Goal: Information Seeking & Learning: Learn about a topic

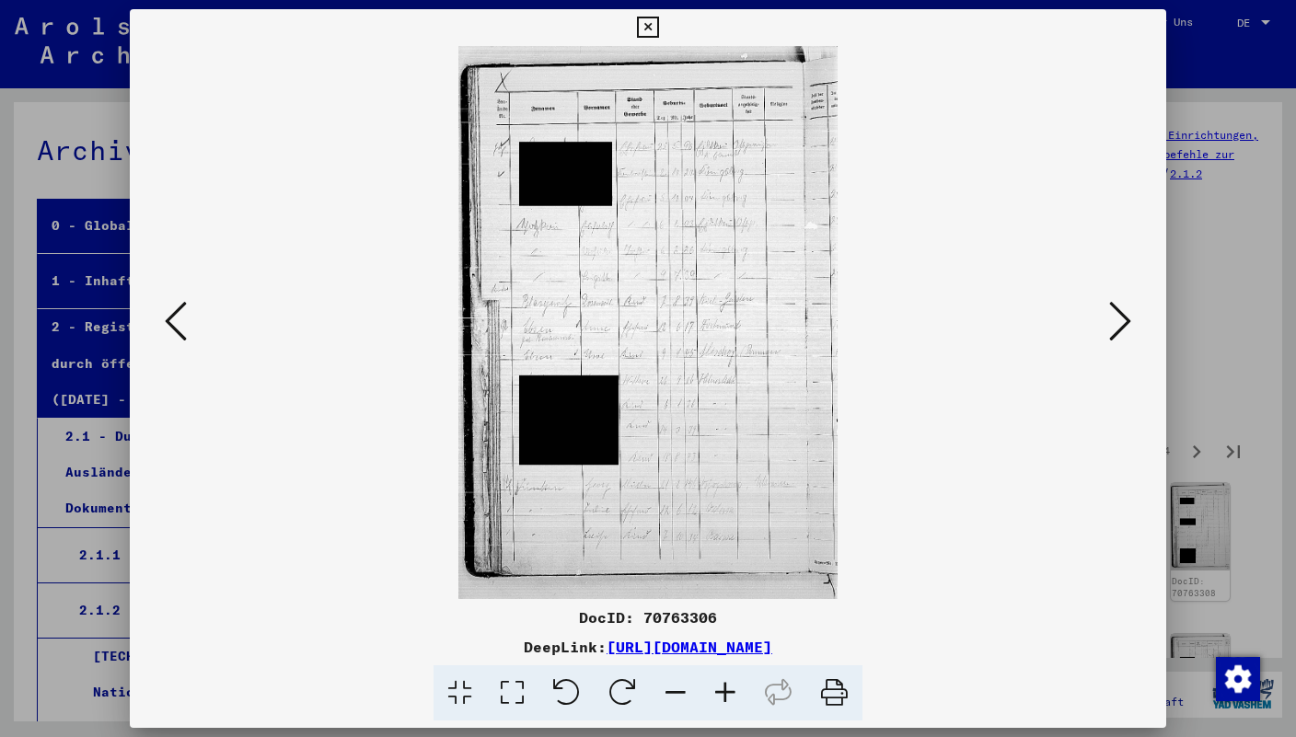
scroll to position [269, 0]
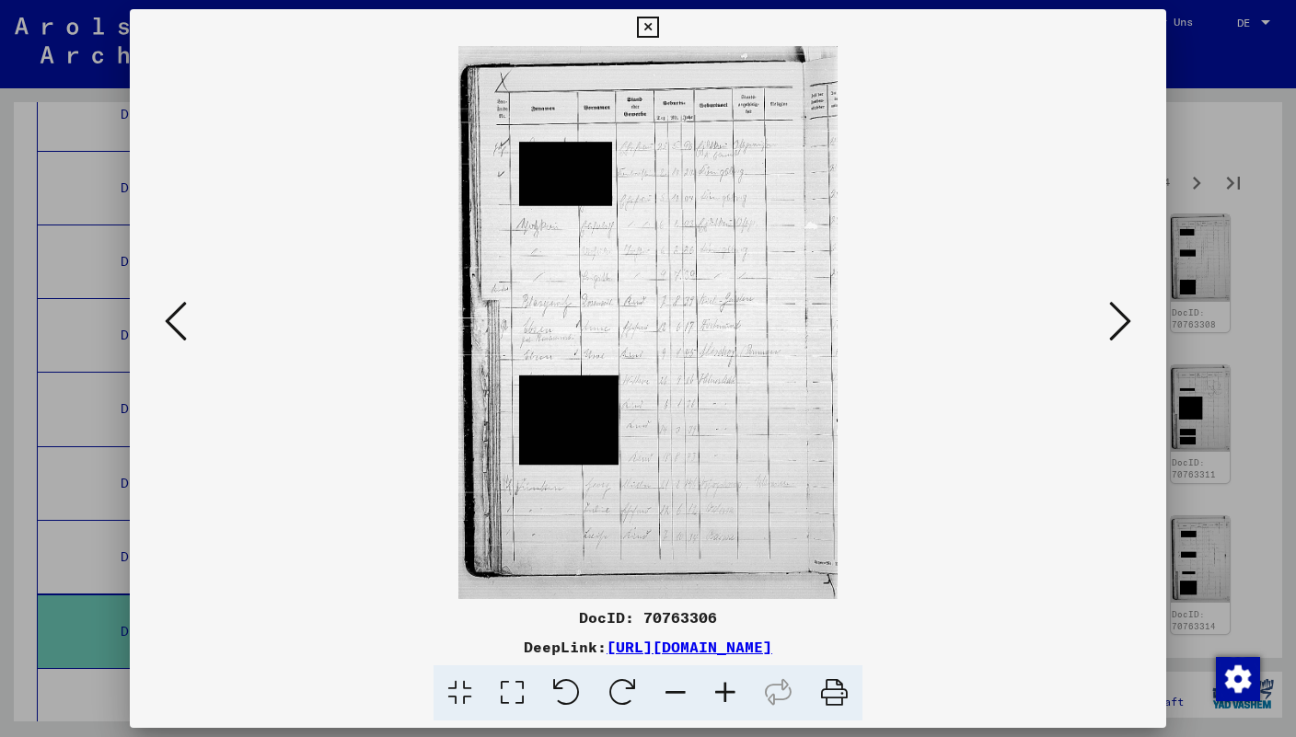
click at [1117, 339] on icon at bounding box center [1120, 321] width 22 height 44
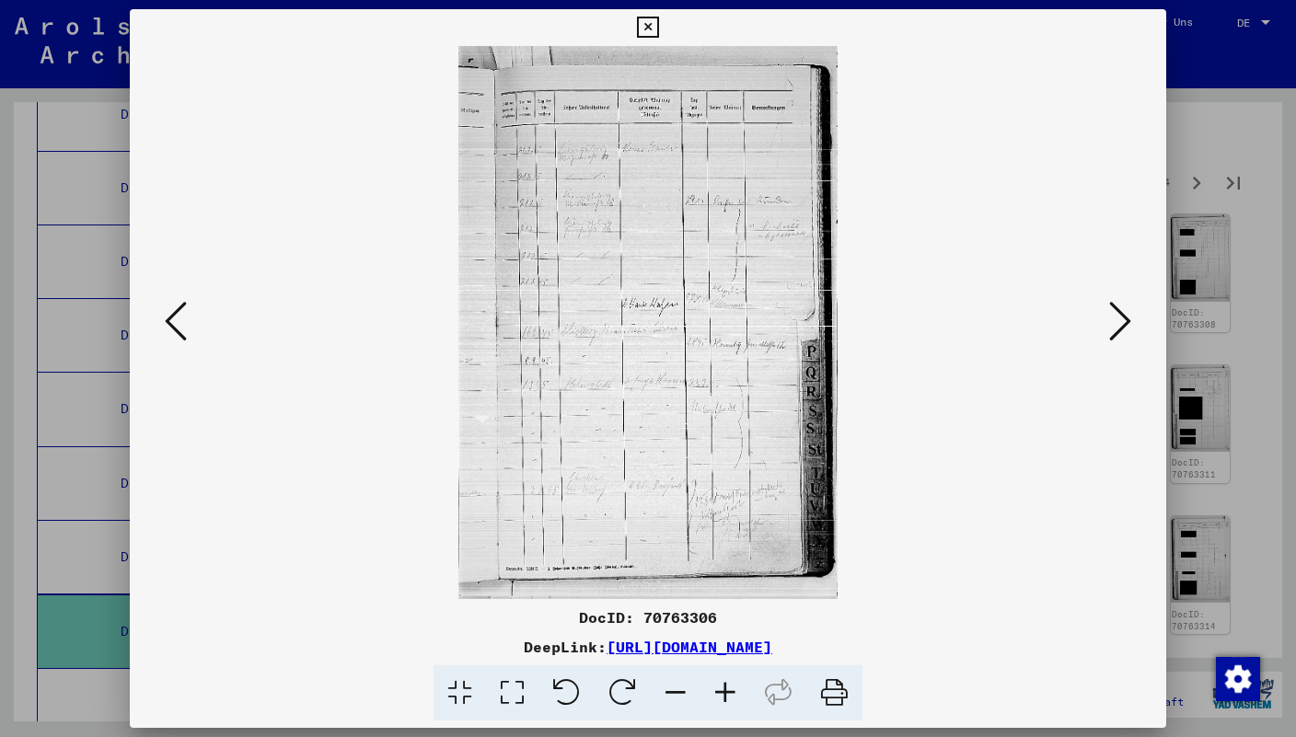
click at [1117, 339] on icon at bounding box center [1120, 321] width 22 height 44
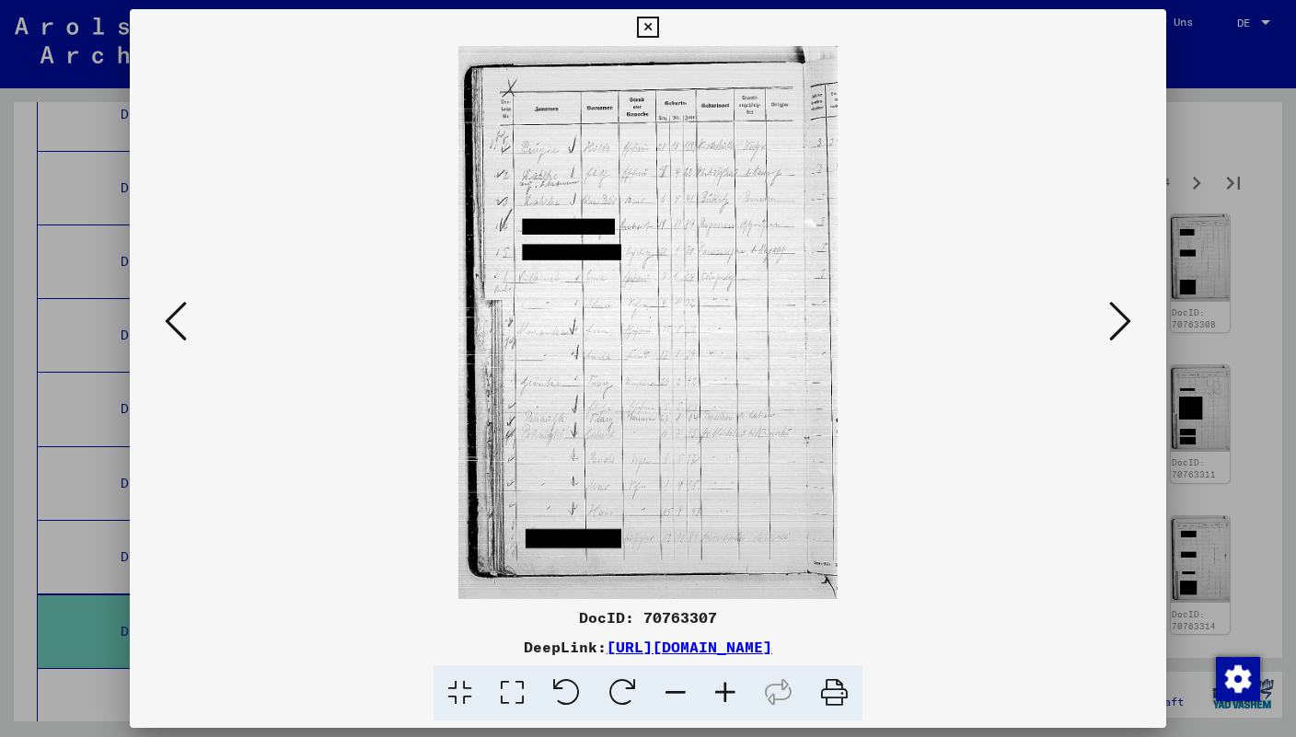
click at [1117, 339] on icon at bounding box center [1120, 321] width 22 height 44
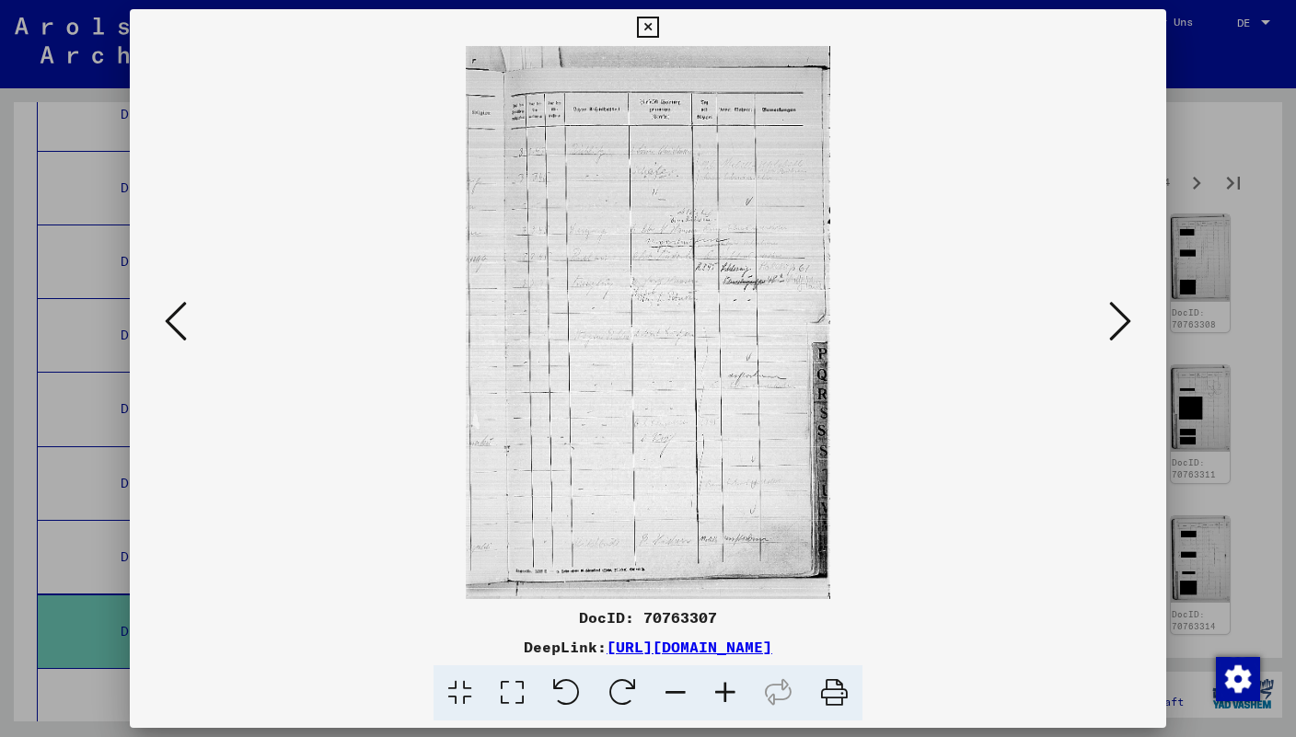
click at [1117, 339] on icon at bounding box center [1120, 321] width 22 height 44
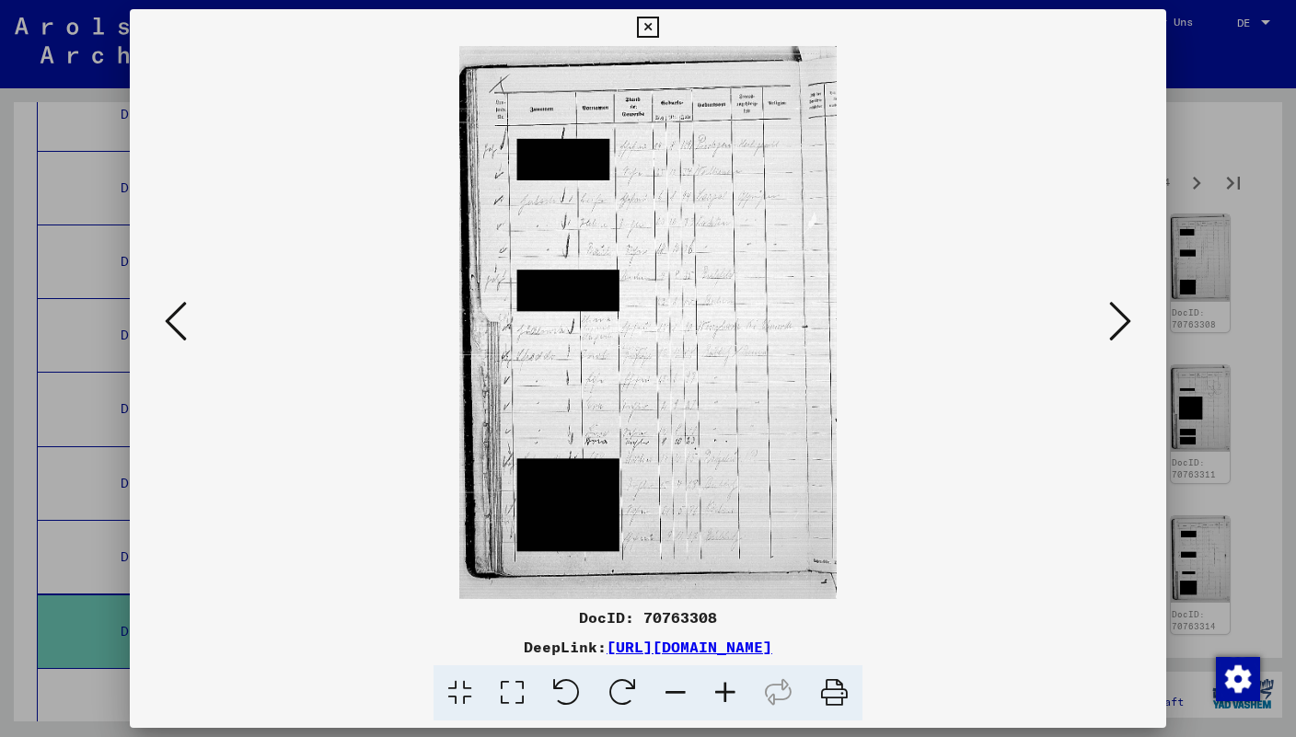
click at [1117, 339] on icon at bounding box center [1120, 321] width 22 height 44
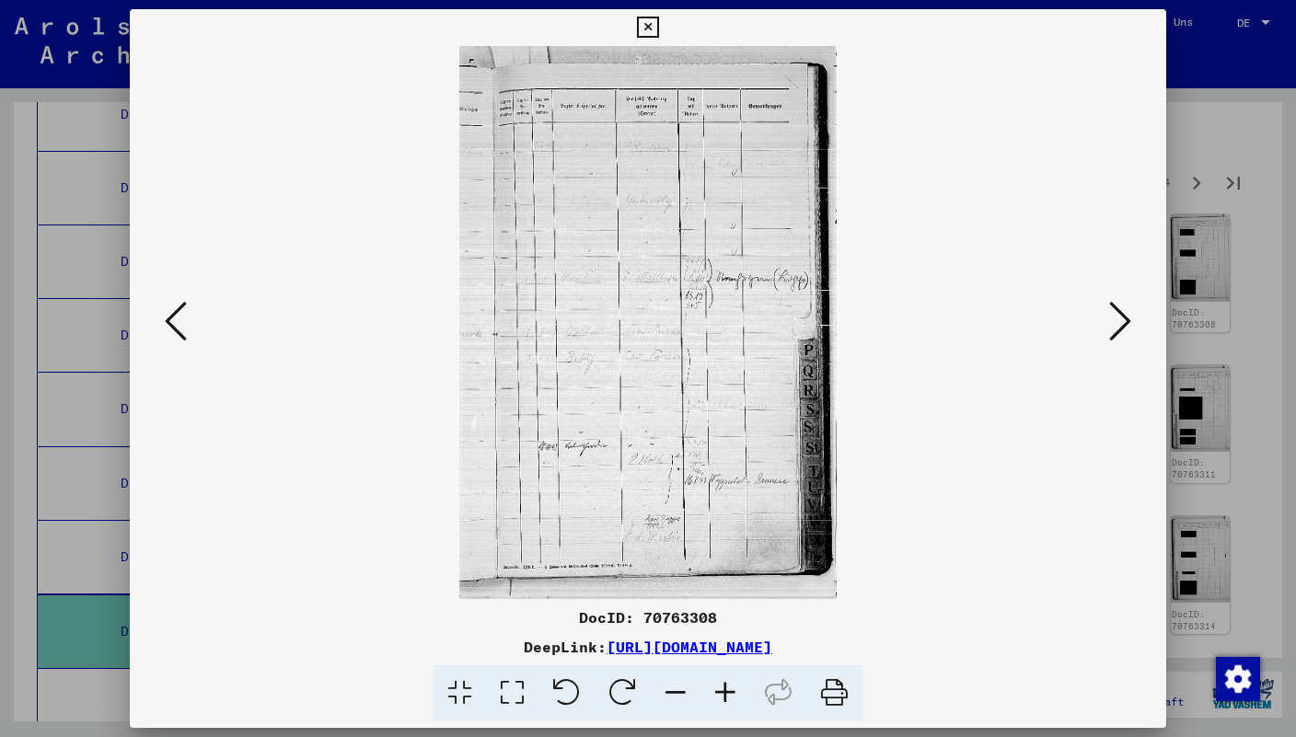
click at [1117, 339] on icon at bounding box center [1120, 321] width 22 height 44
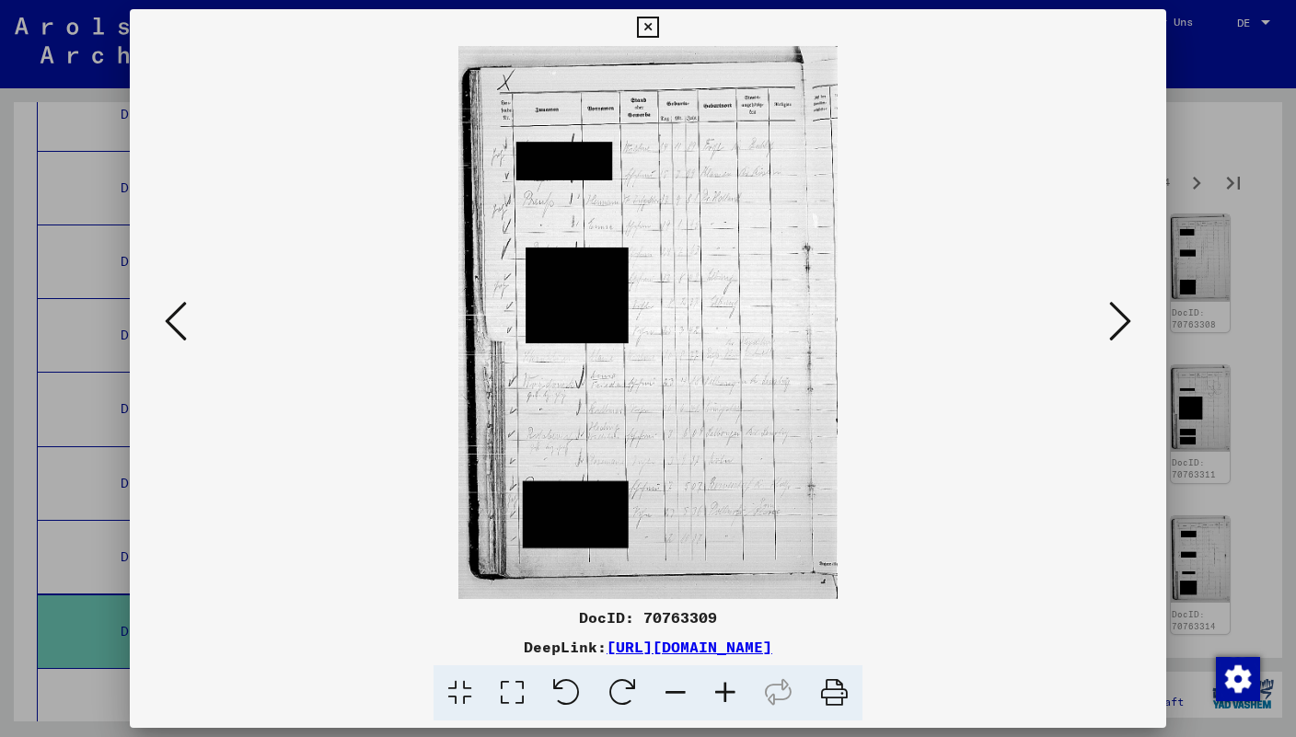
click at [1117, 339] on icon at bounding box center [1120, 321] width 22 height 44
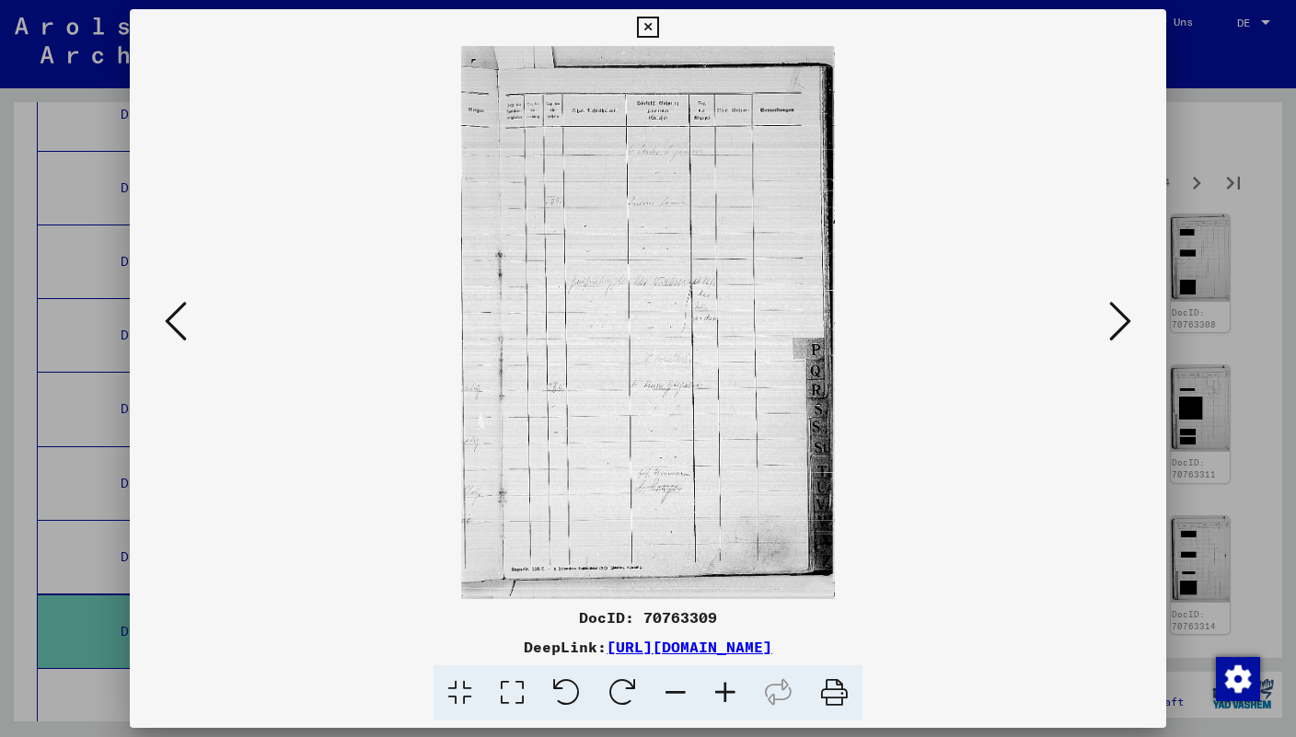
click at [1117, 339] on icon at bounding box center [1120, 321] width 22 height 44
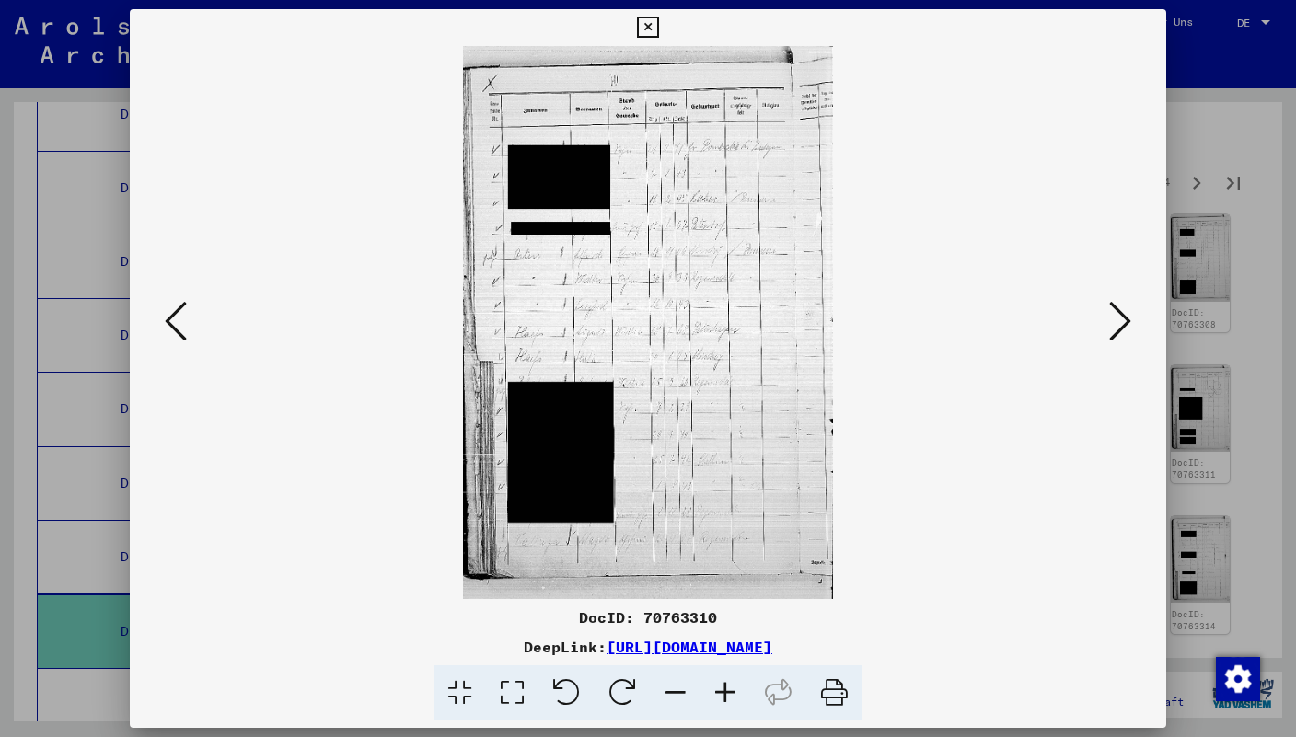
click at [1117, 342] on icon at bounding box center [1120, 321] width 22 height 44
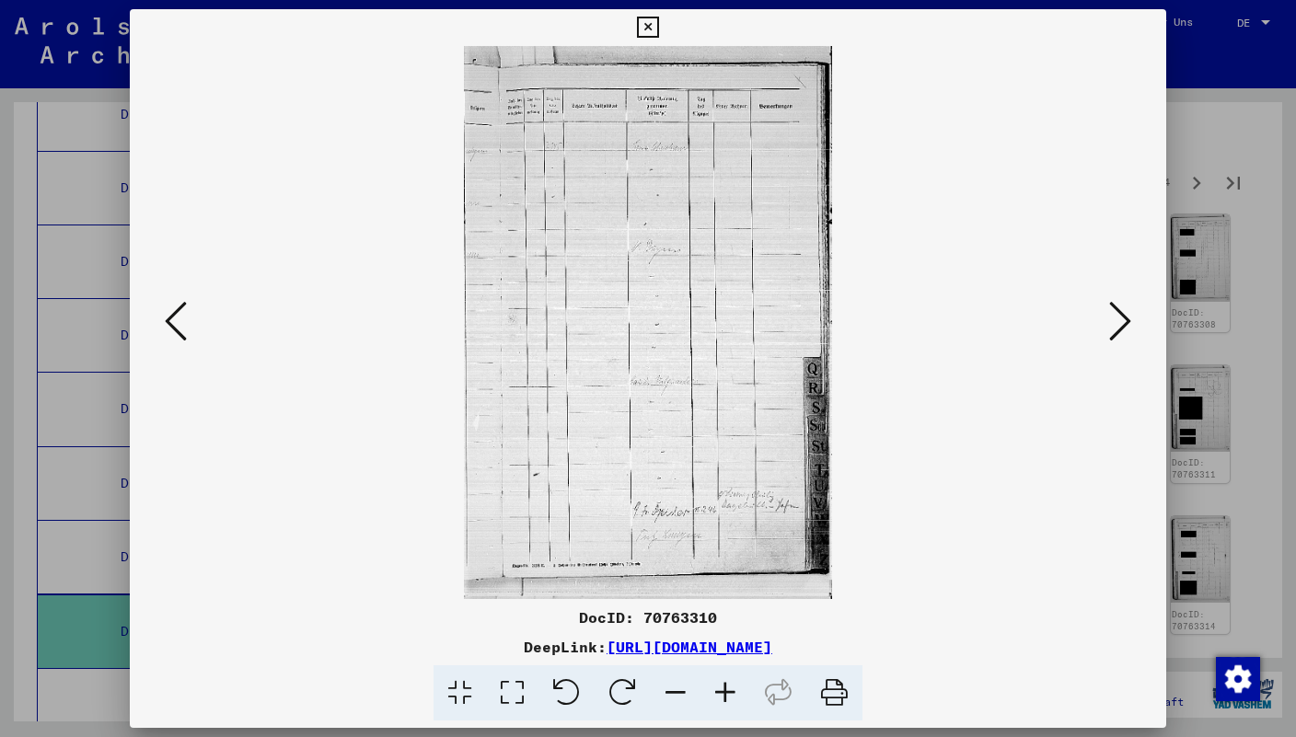
click at [1117, 342] on icon at bounding box center [1120, 321] width 22 height 44
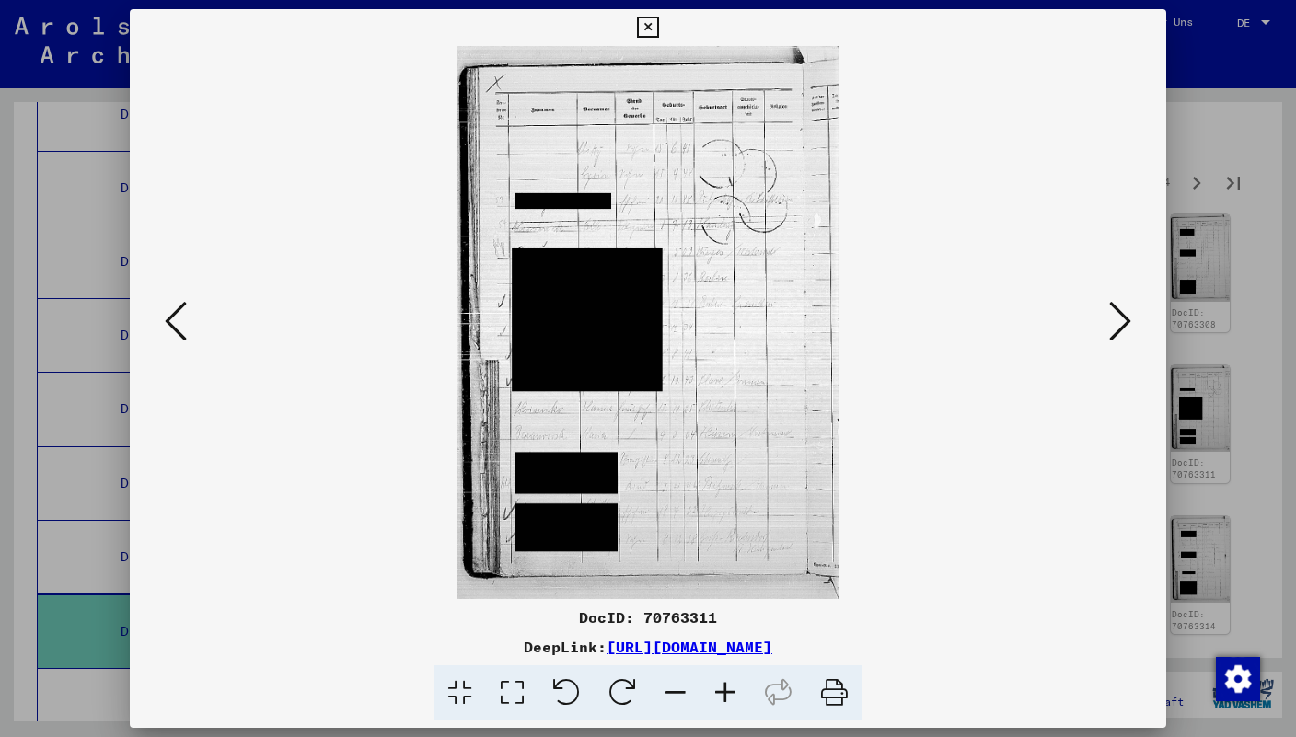
click at [1117, 342] on icon at bounding box center [1120, 321] width 22 height 44
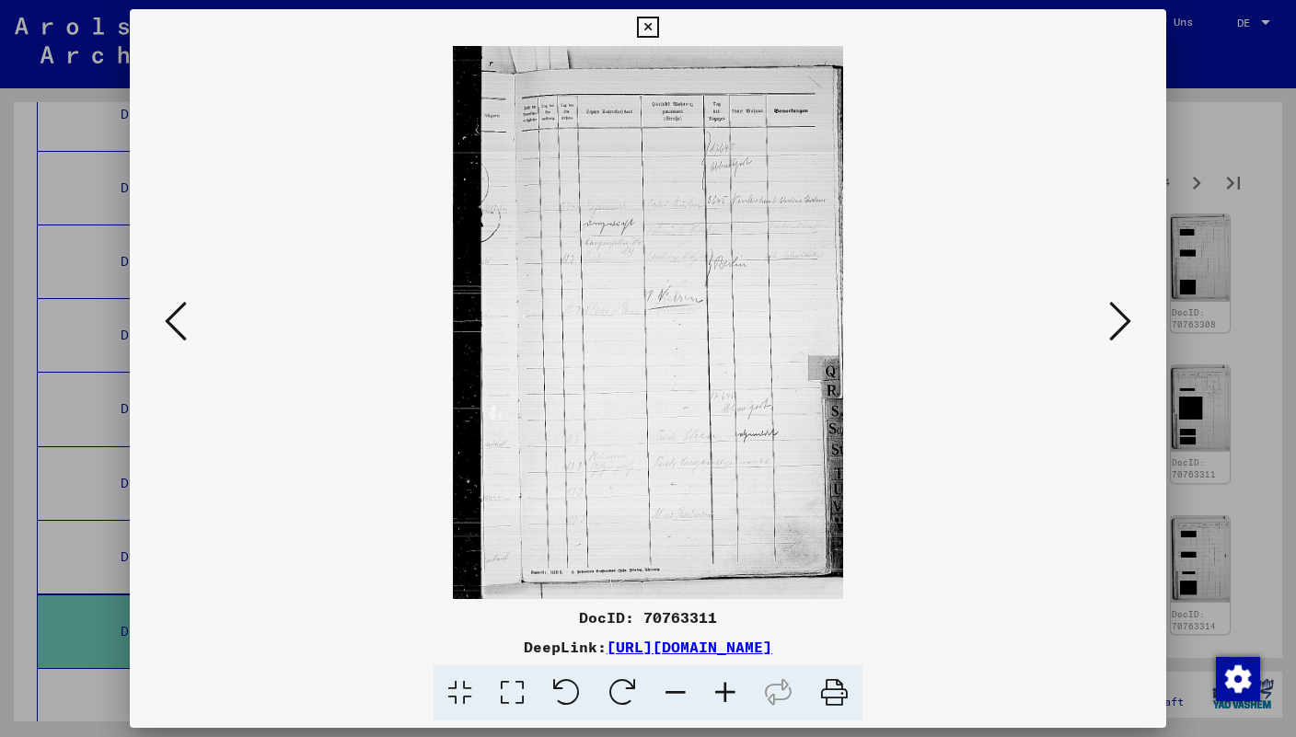
click at [1117, 342] on icon at bounding box center [1120, 321] width 22 height 44
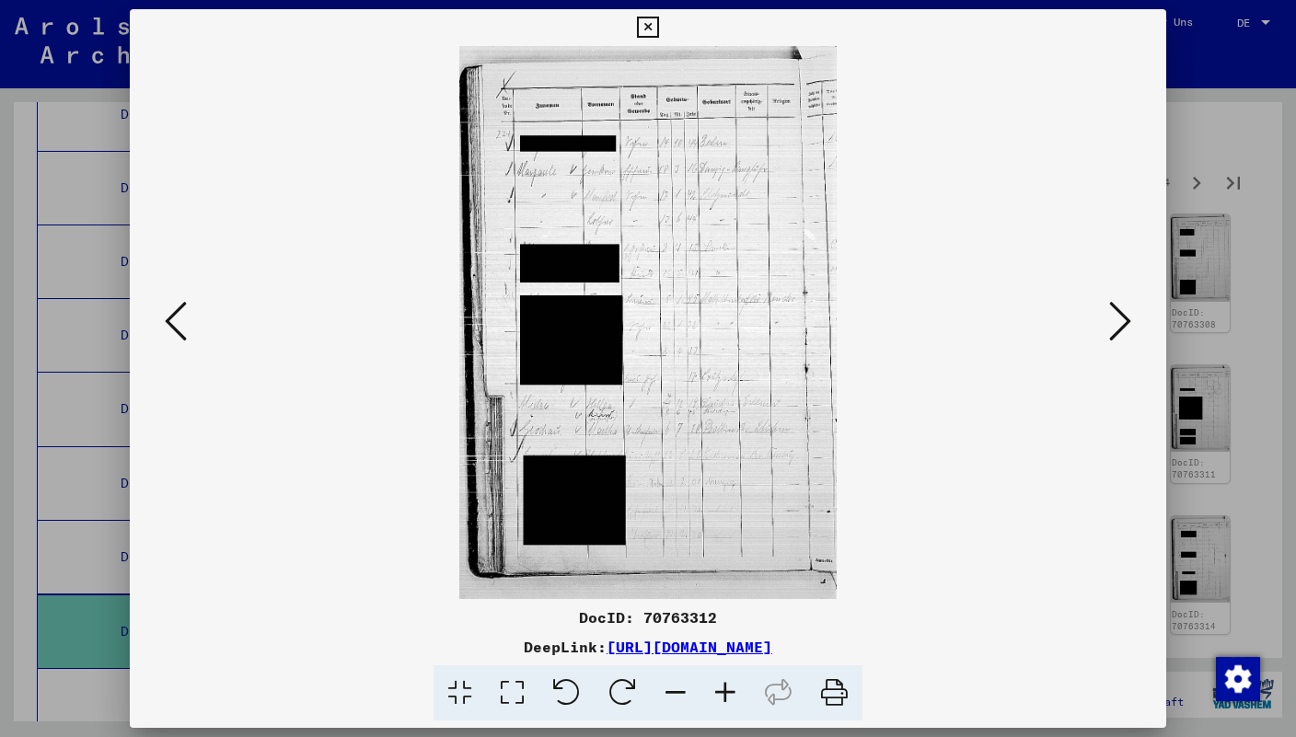
click at [1117, 342] on icon at bounding box center [1120, 321] width 22 height 44
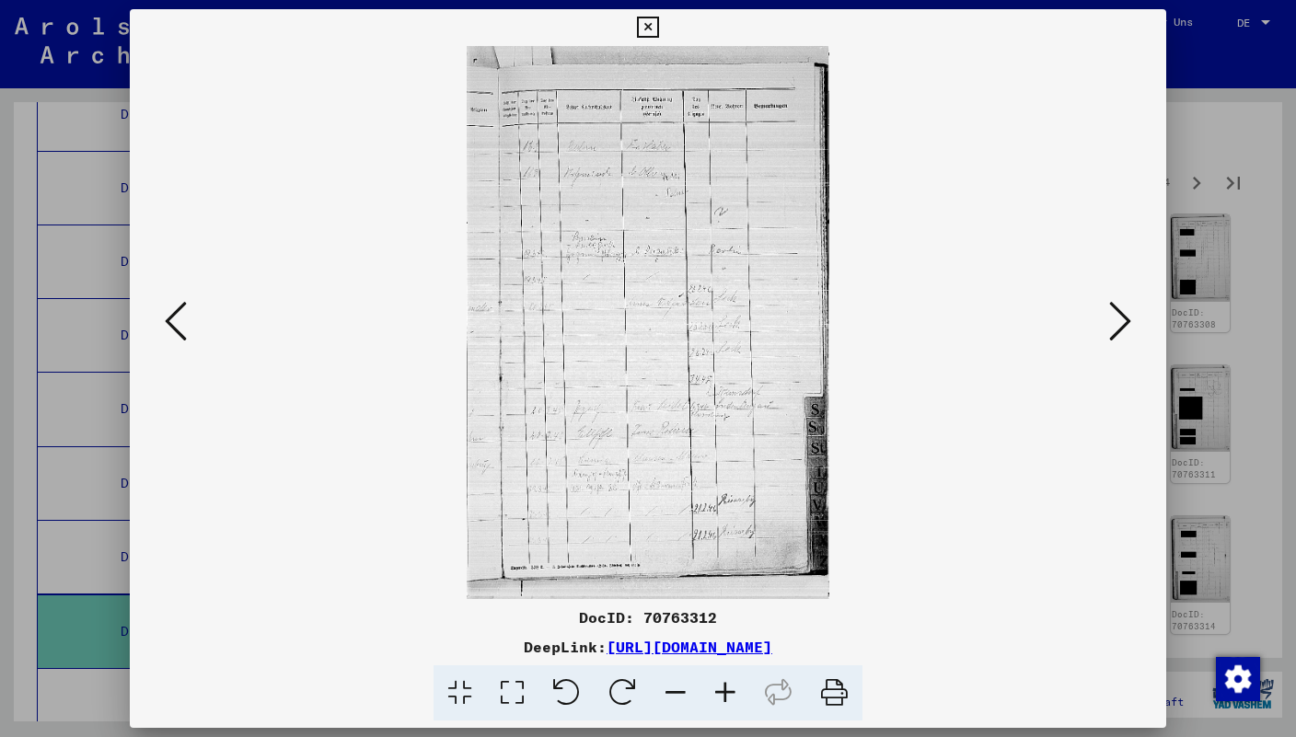
click at [1117, 342] on icon at bounding box center [1120, 321] width 22 height 44
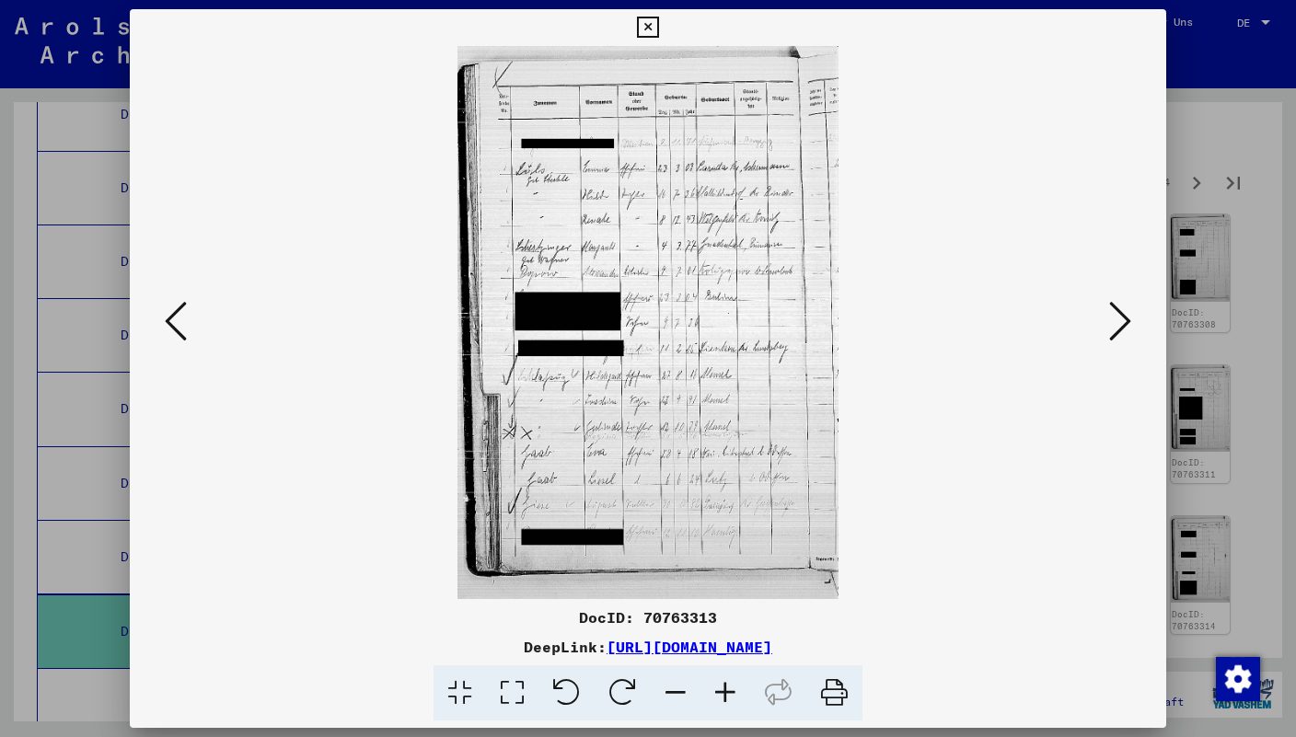
click at [1117, 342] on icon at bounding box center [1120, 321] width 22 height 44
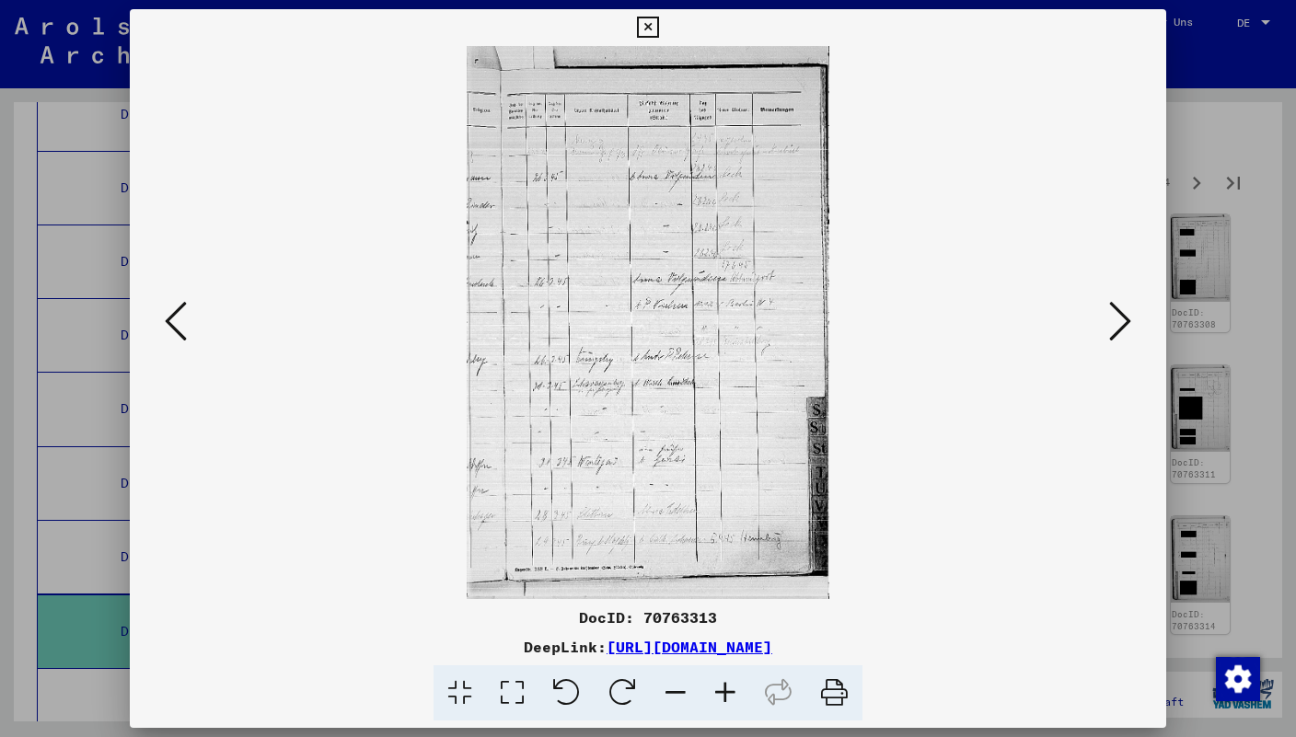
click at [1117, 342] on icon at bounding box center [1120, 321] width 22 height 44
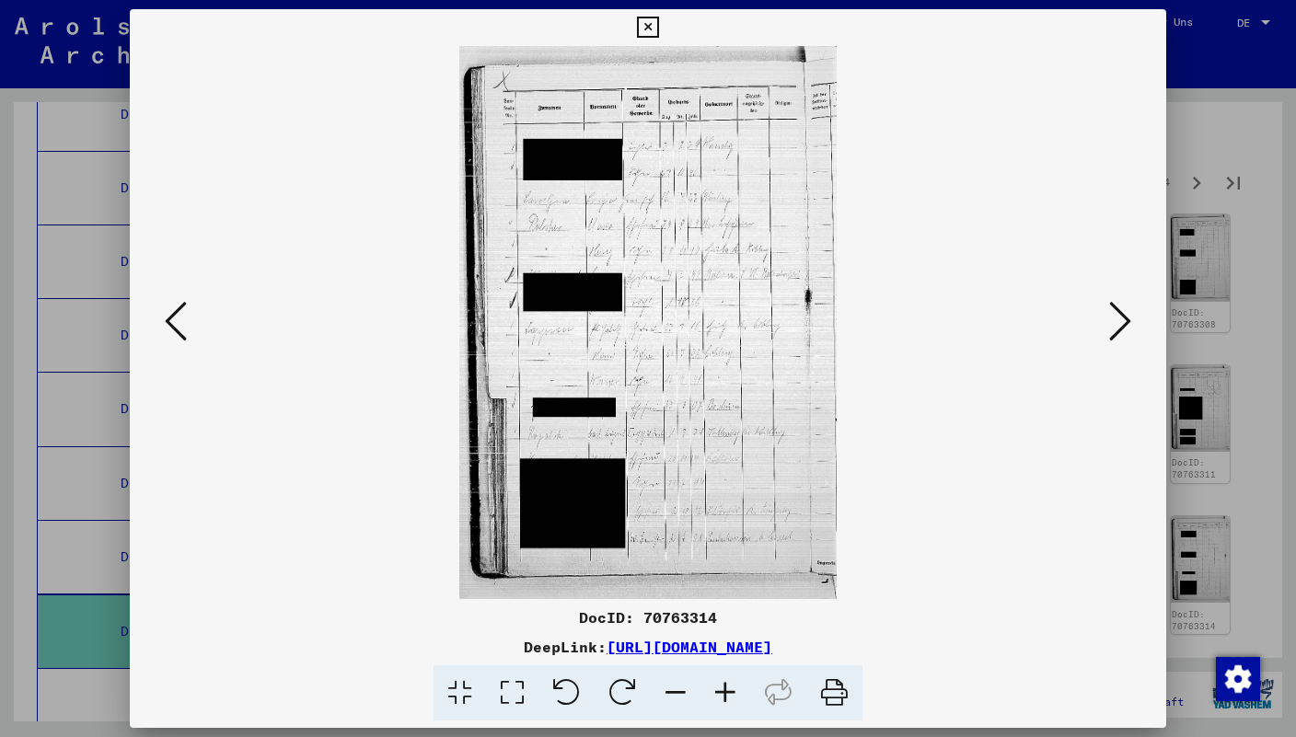
click at [1117, 342] on icon at bounding box center [1120, 321] width 22 height 44
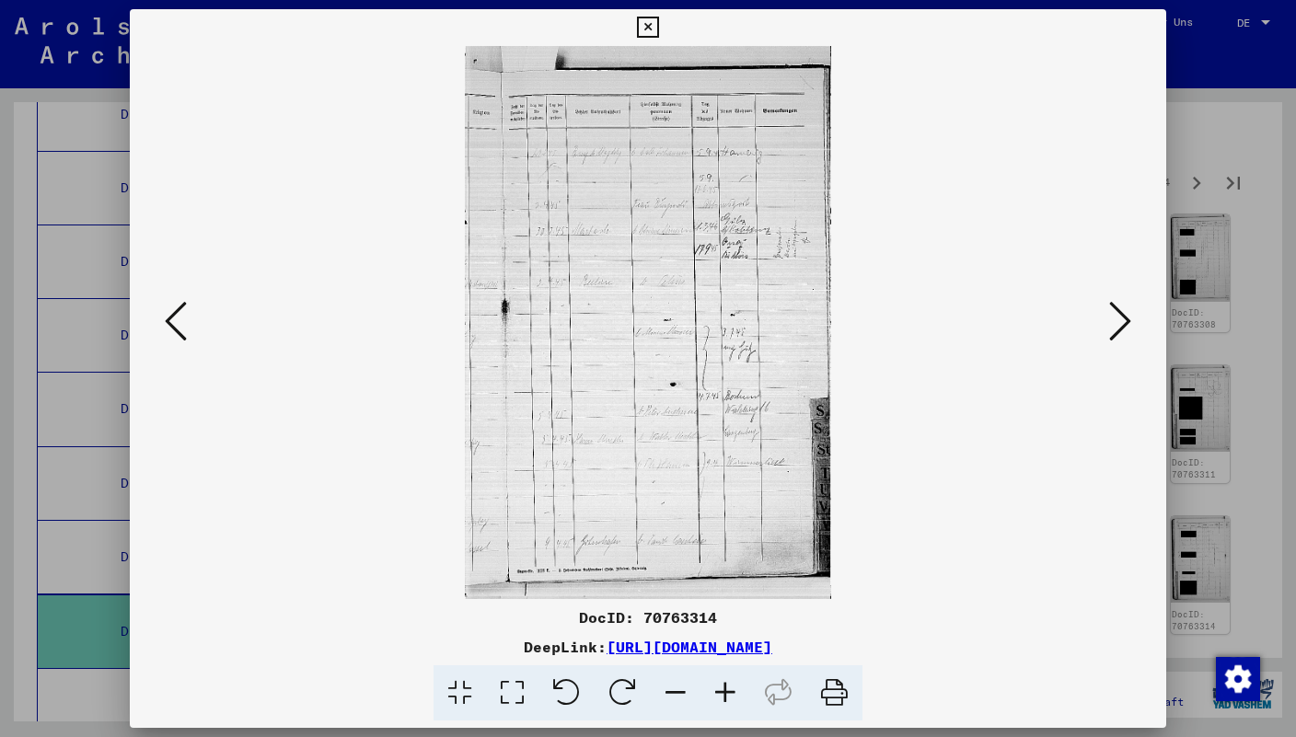
click at [1117, 342] on icon at bounding box center [1120, 321] width 22 height 44
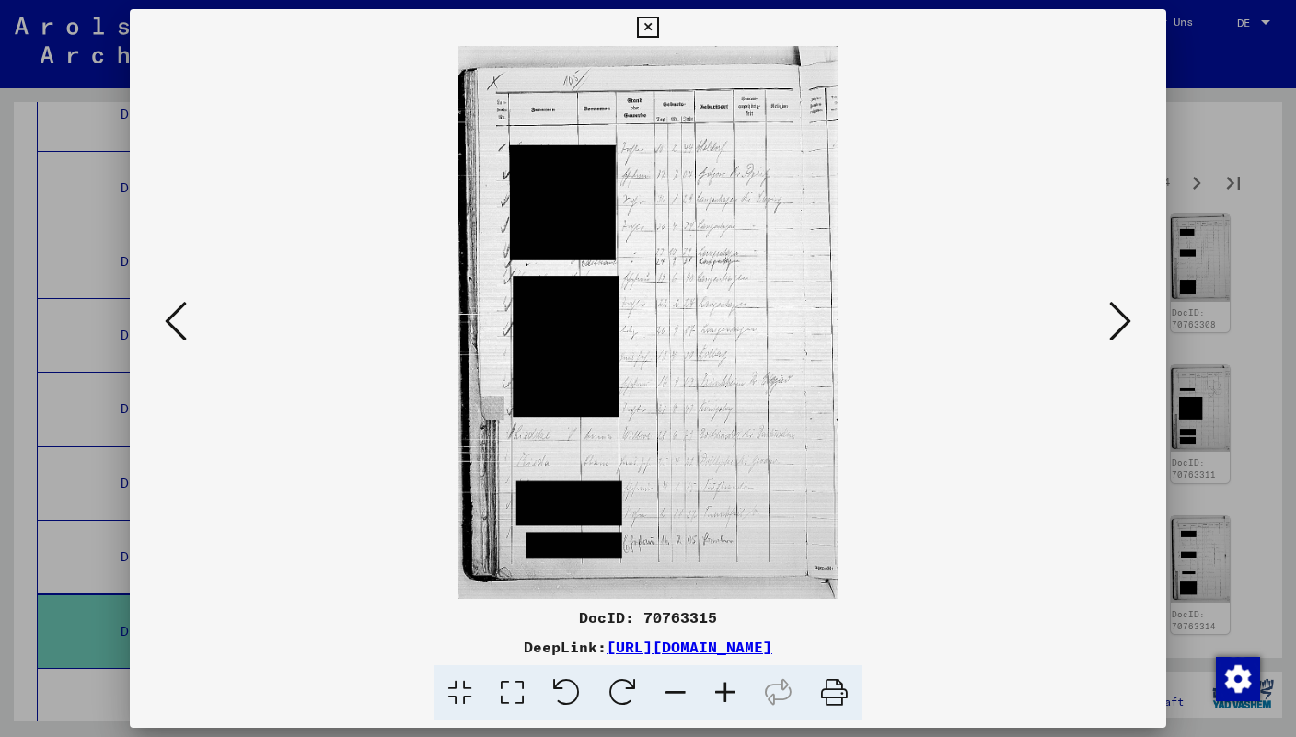
click at [1117, 342] on icon at bounding box center [1120, 321] width 22 height 44
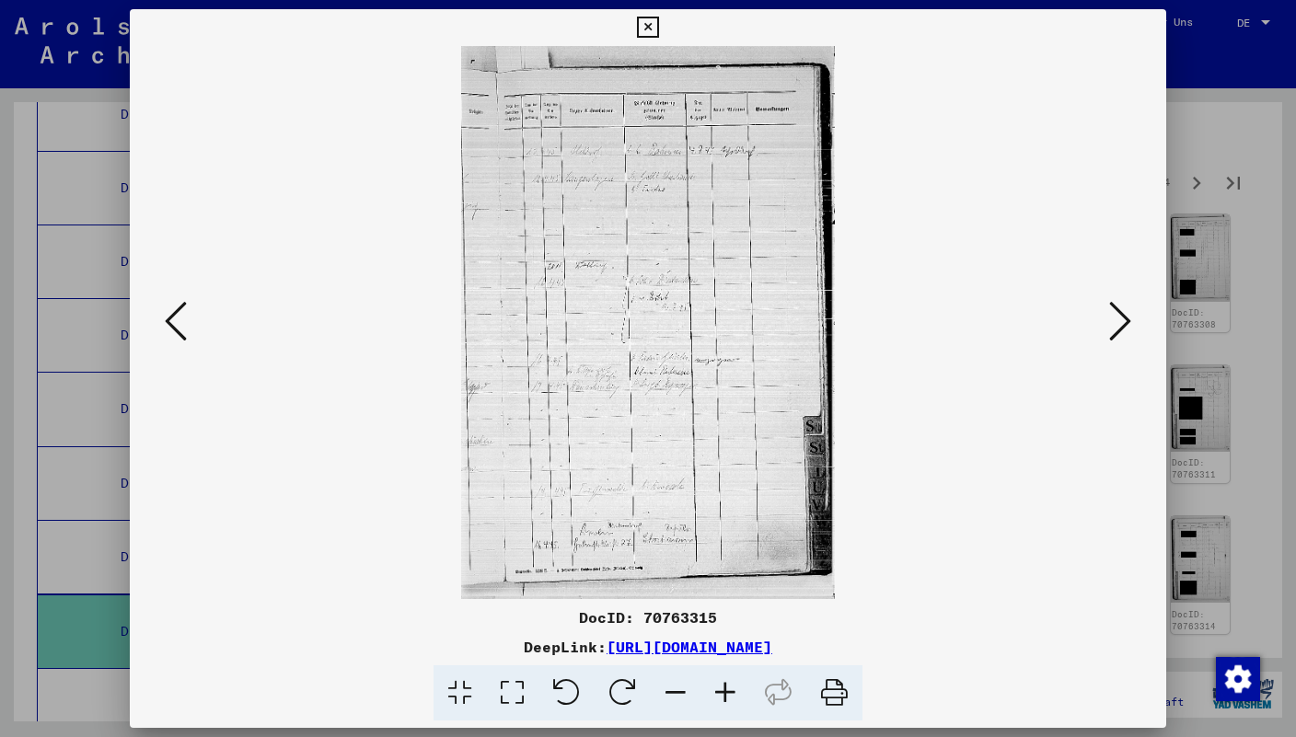
click at [1117, 342] on icon at bounding box center [1120, 321] width 22 height 44
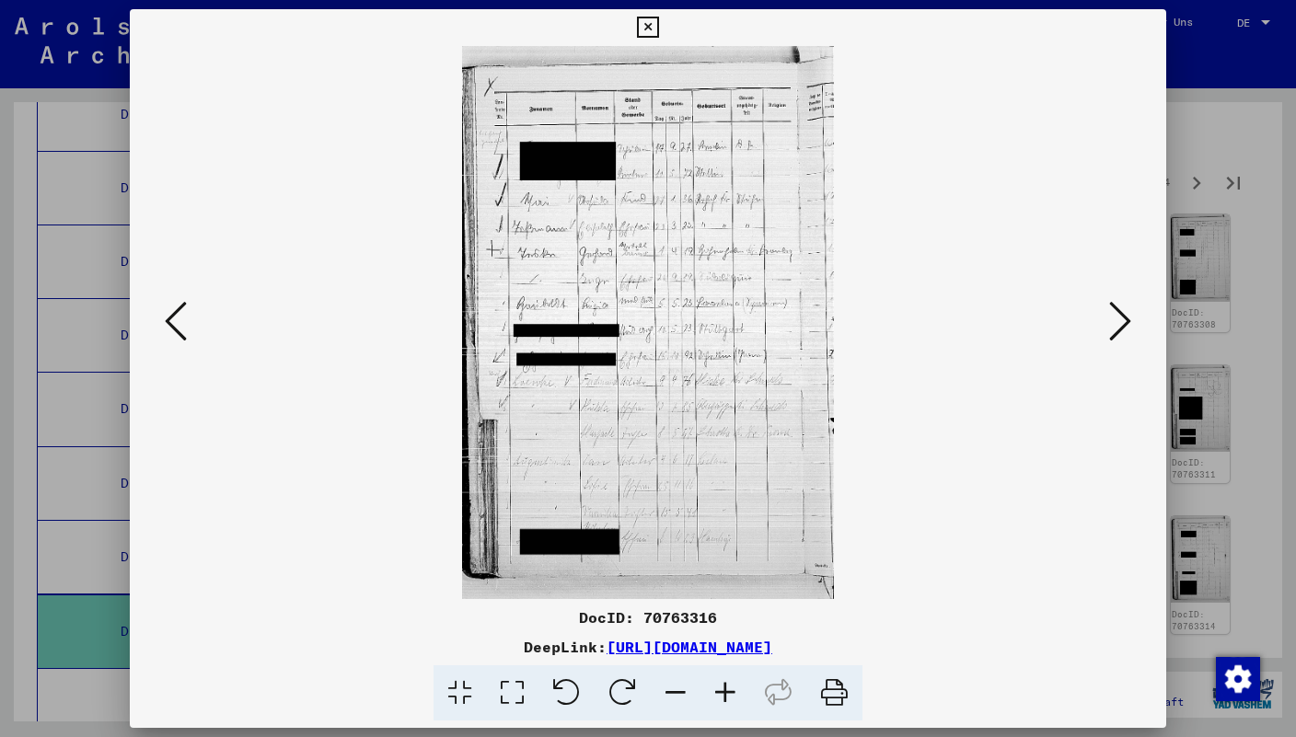
click at [1117, 342] on icon at bounding box center [1120, 321] width 22 height 44
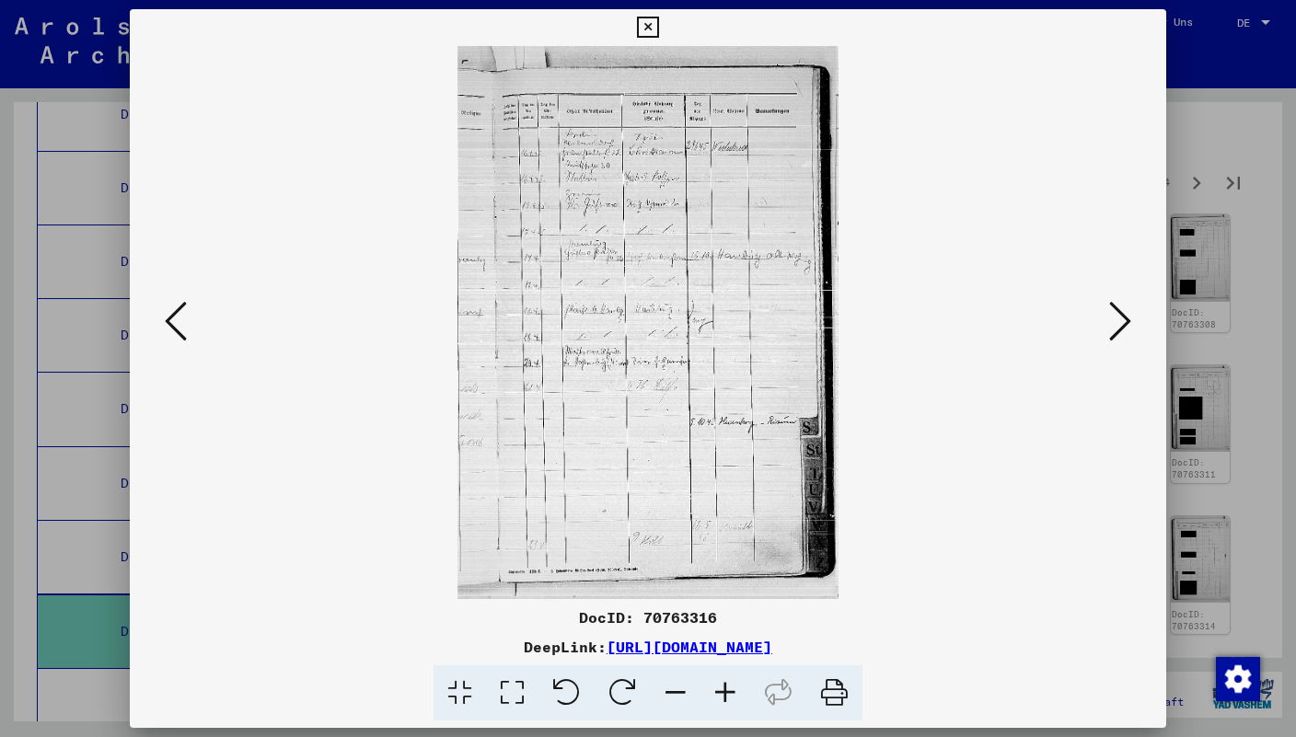
click at [1117, 342] on icon at bounding box center [1120, 321] width 22 height 44
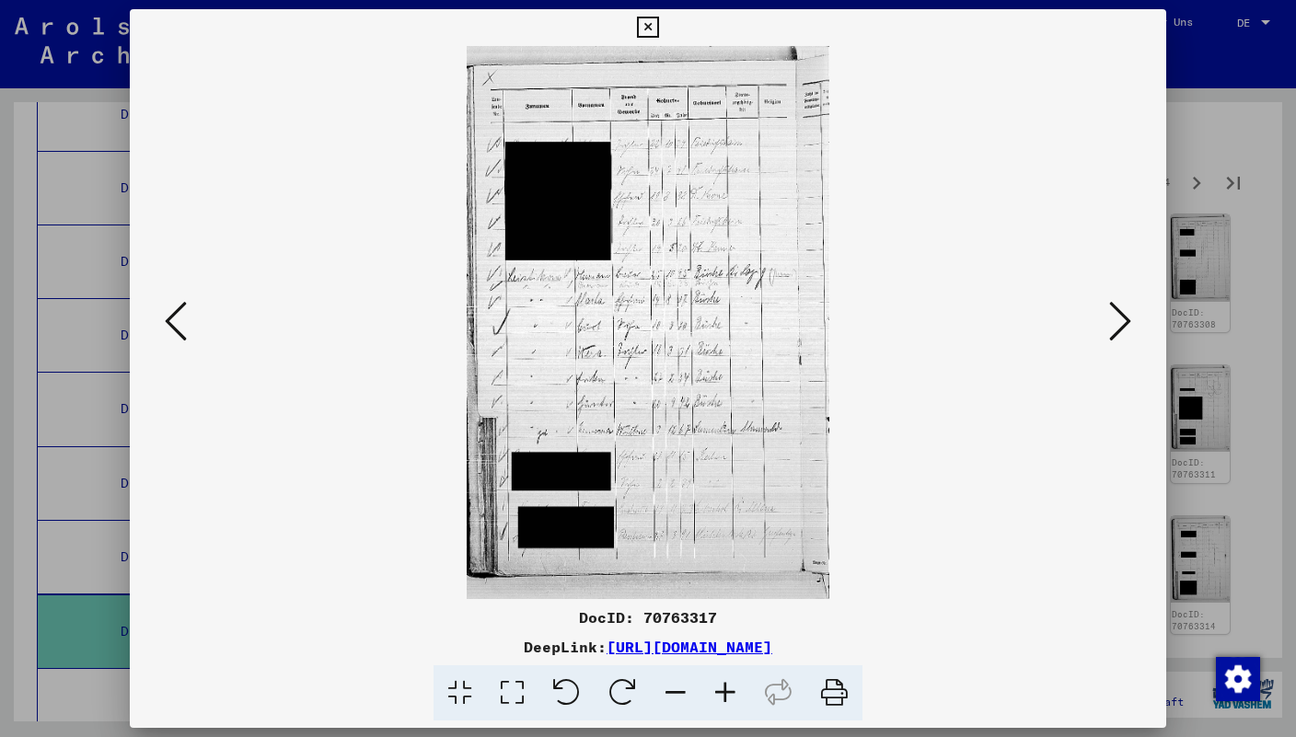
click at [1115, 333] on icon at bounding box center [1120, 321] width 22 height 44
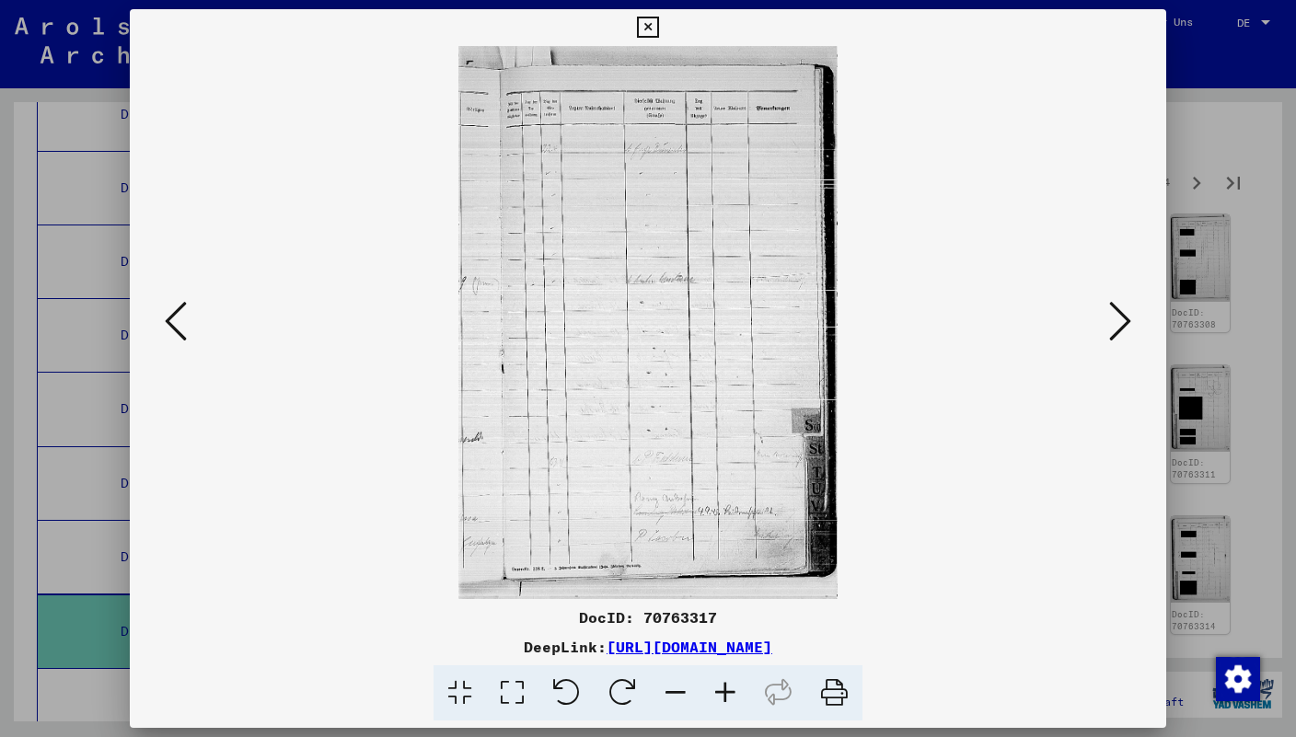
click at [1115, 333] on icon at bounding box center [1120, 321] width 22 height 44
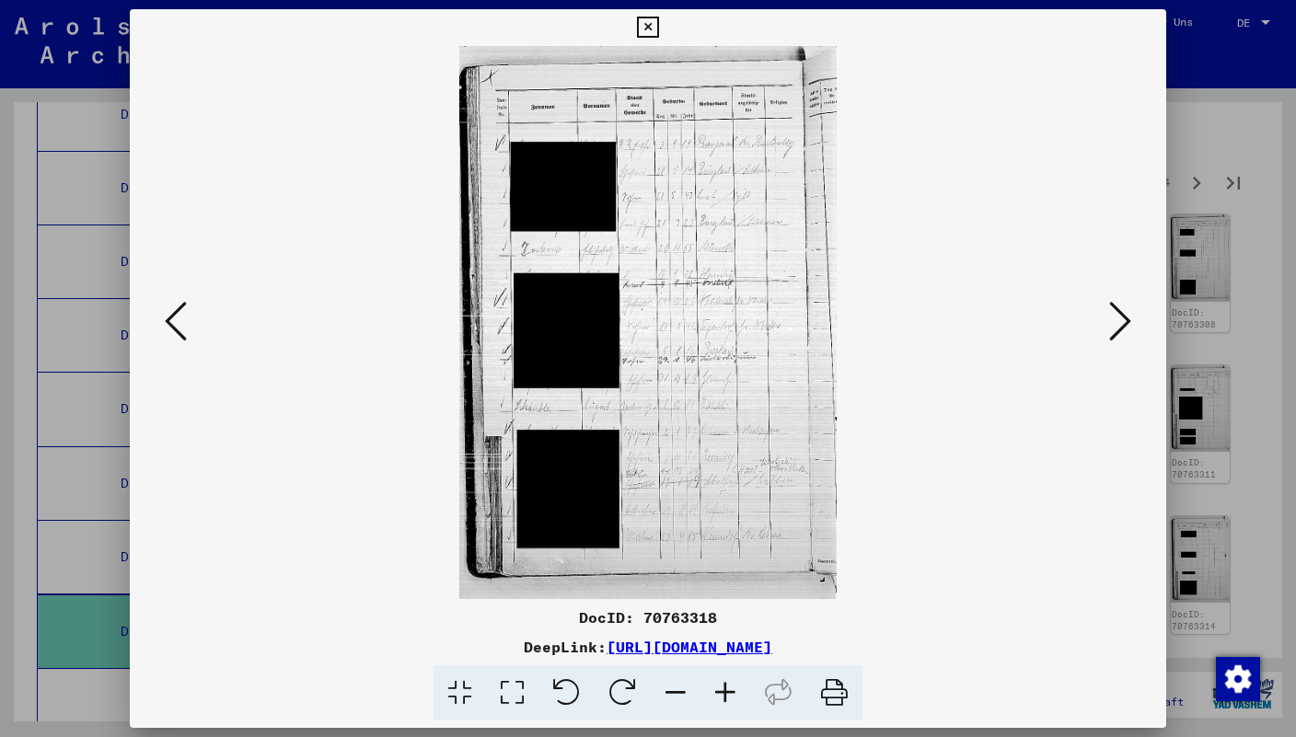
click at [1116, 340] on icon at bounding box center [1120, 321] width 22 height 44
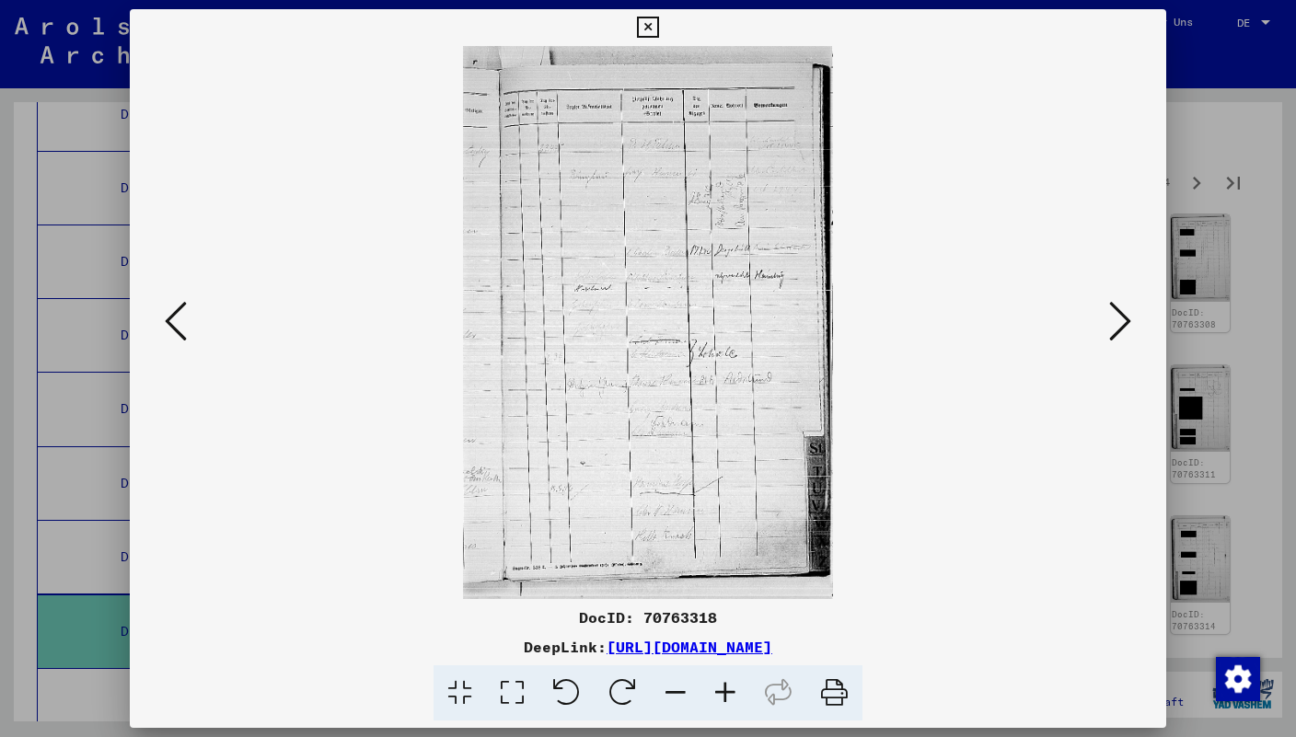
click at [1116, 340] on icon at bounding box center [1120, 321] width 22 height 44
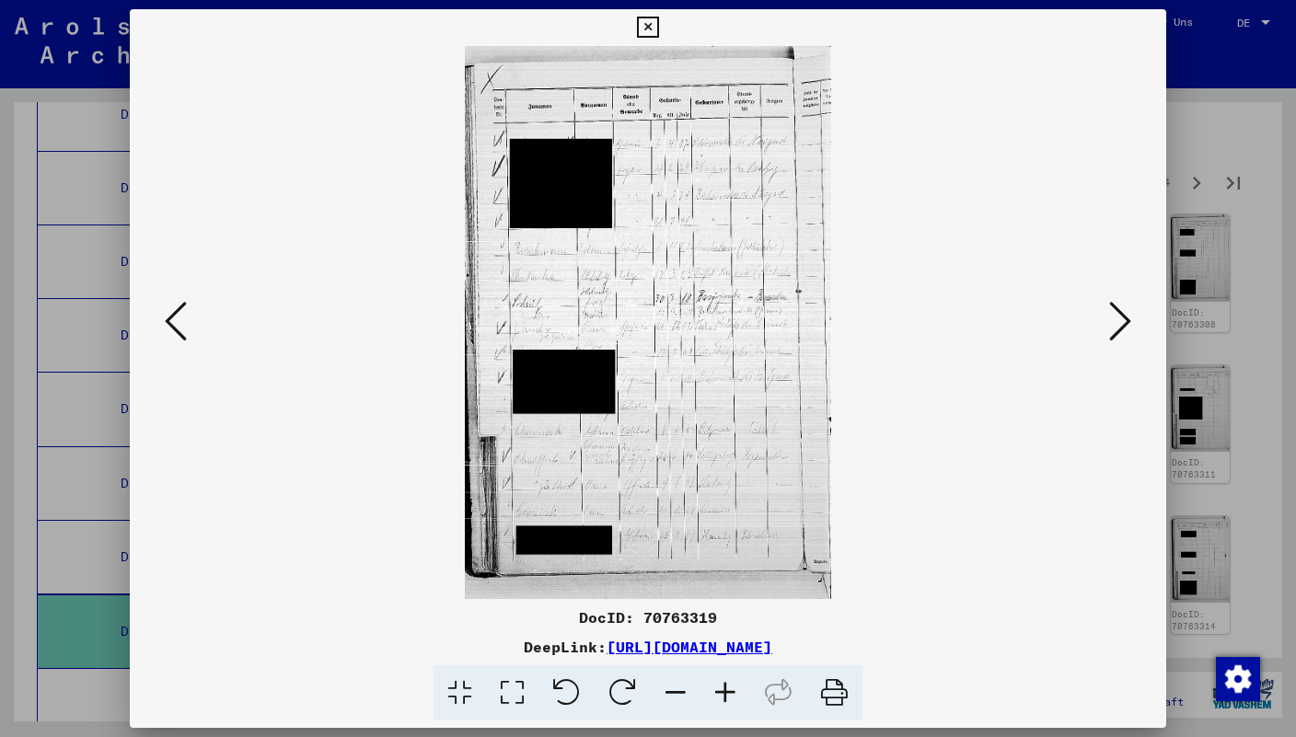
click at [1116, 340] on icon at bounding box center [1120, 321] width 22 height 44
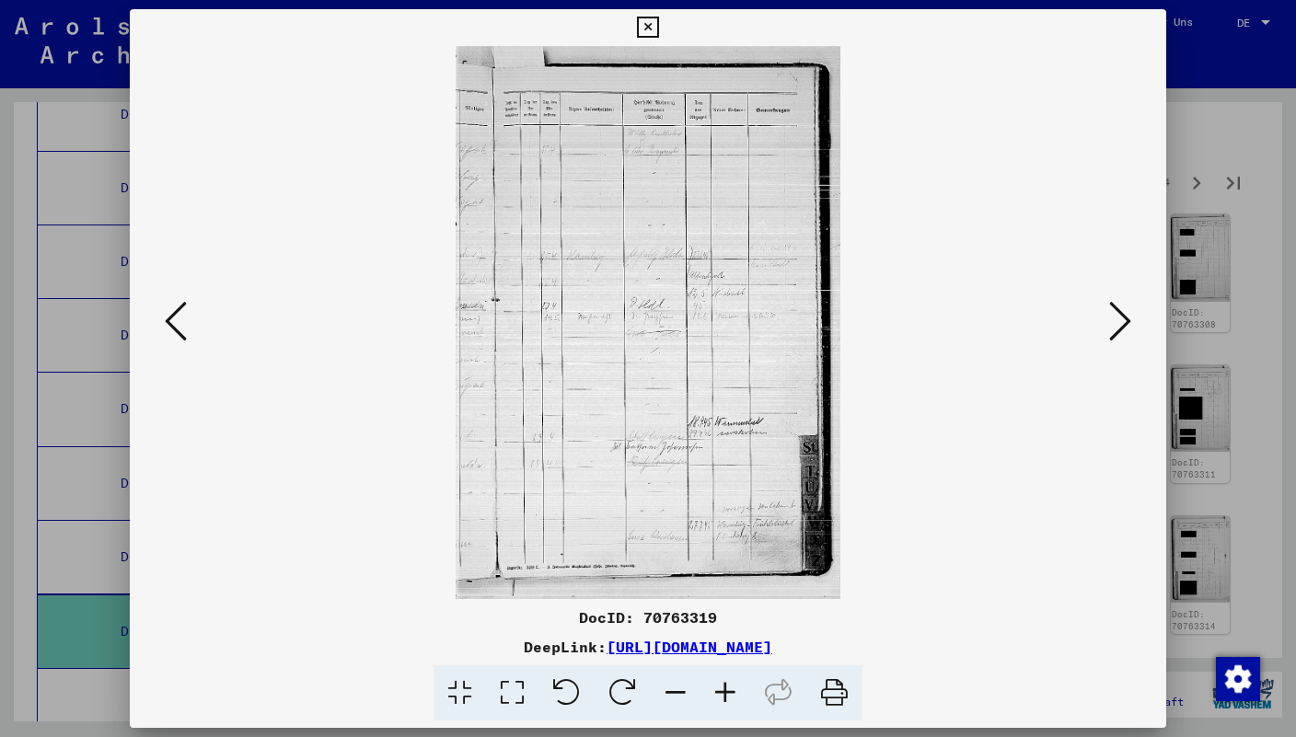
click at [1116, 340] on icon at bounding box center [1120, 321] width 22 height 44
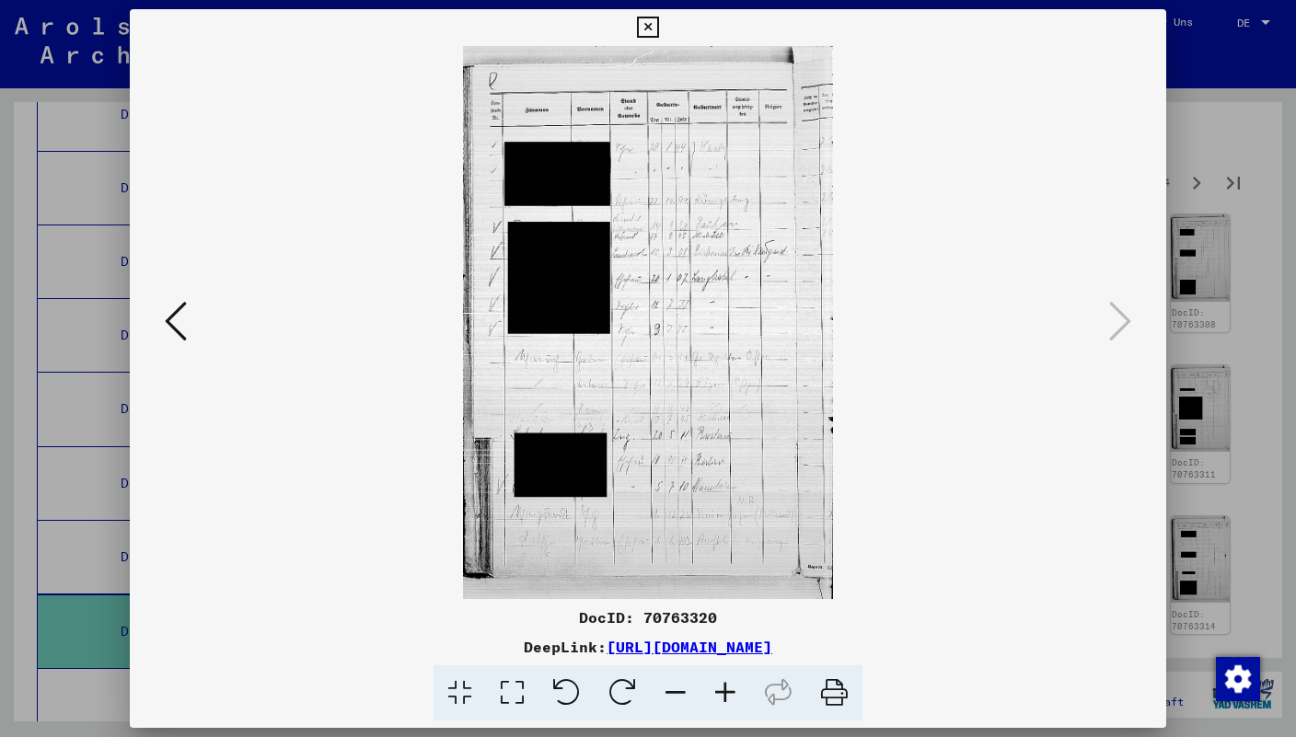
click at [658, 32] on icon at bounding box center [647, 28] width 21 height 22
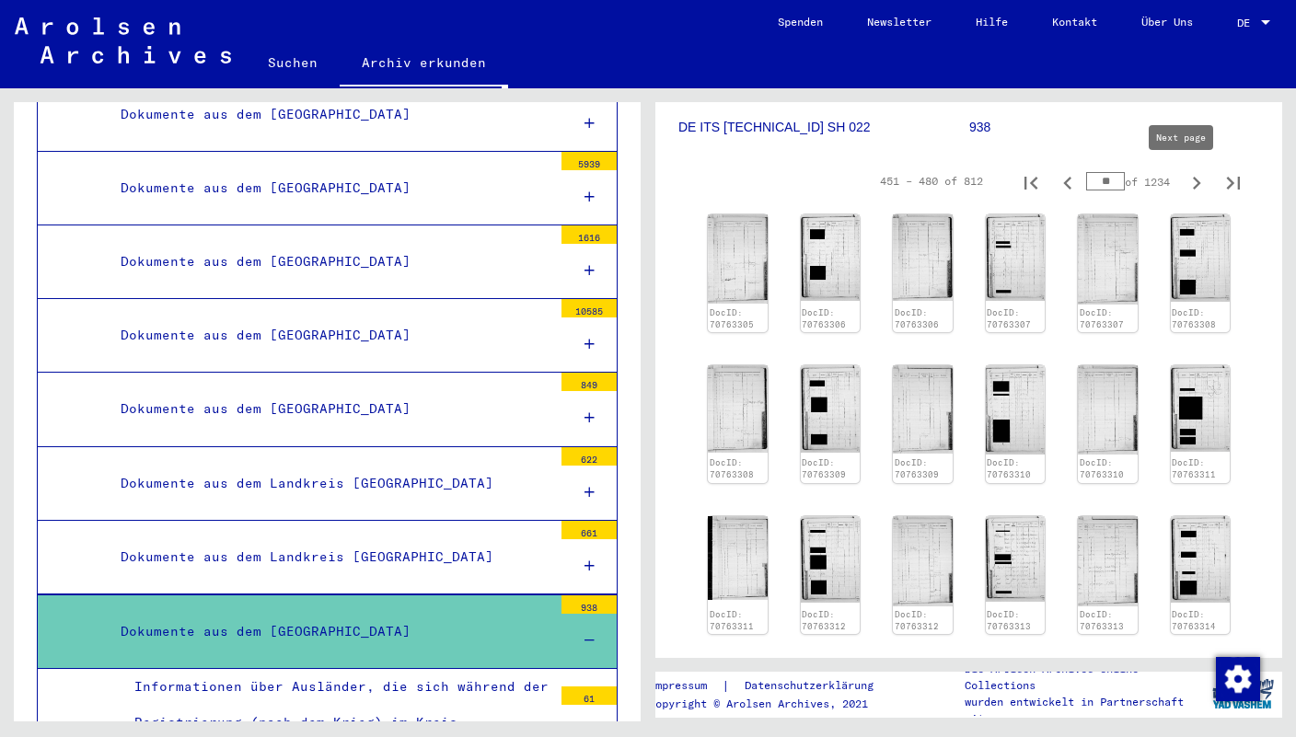
click at [1193, 186] on icon "Next page" at bounding box center [1197, 183] width 8 height 13
type input "**"
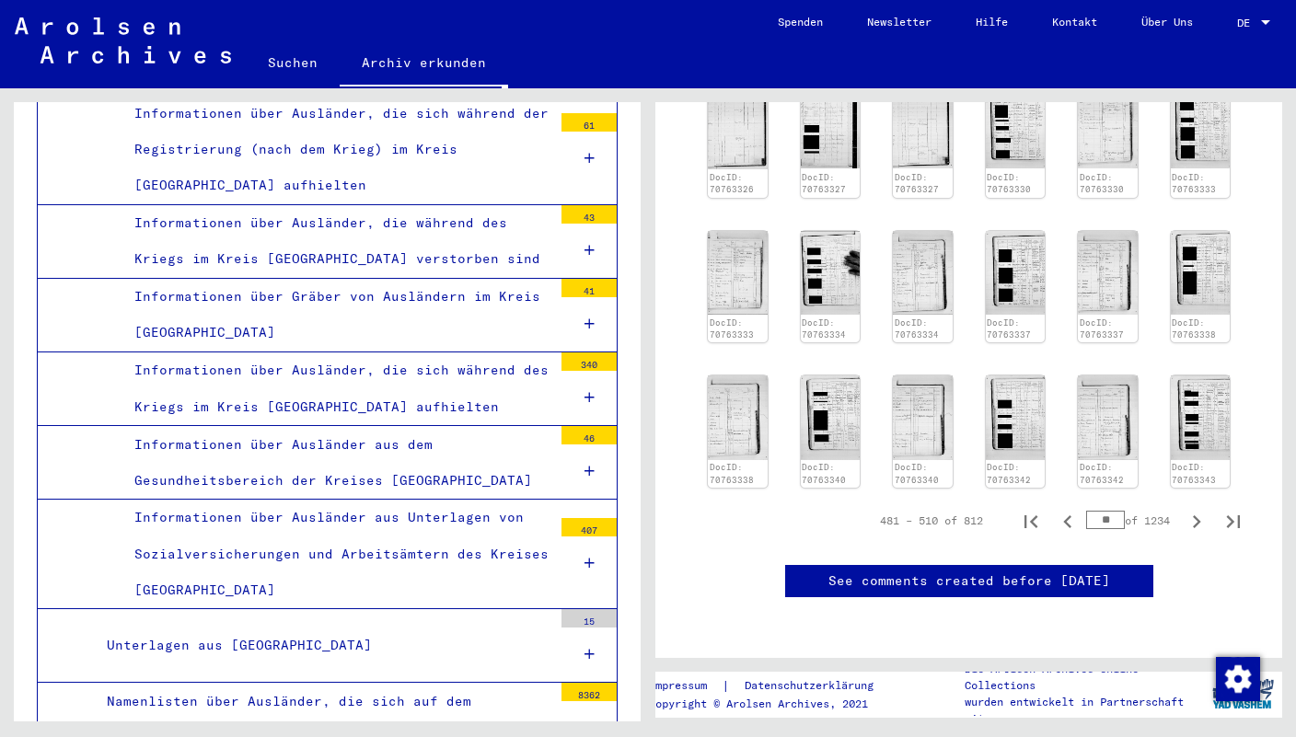
scroll to position [665, 0]
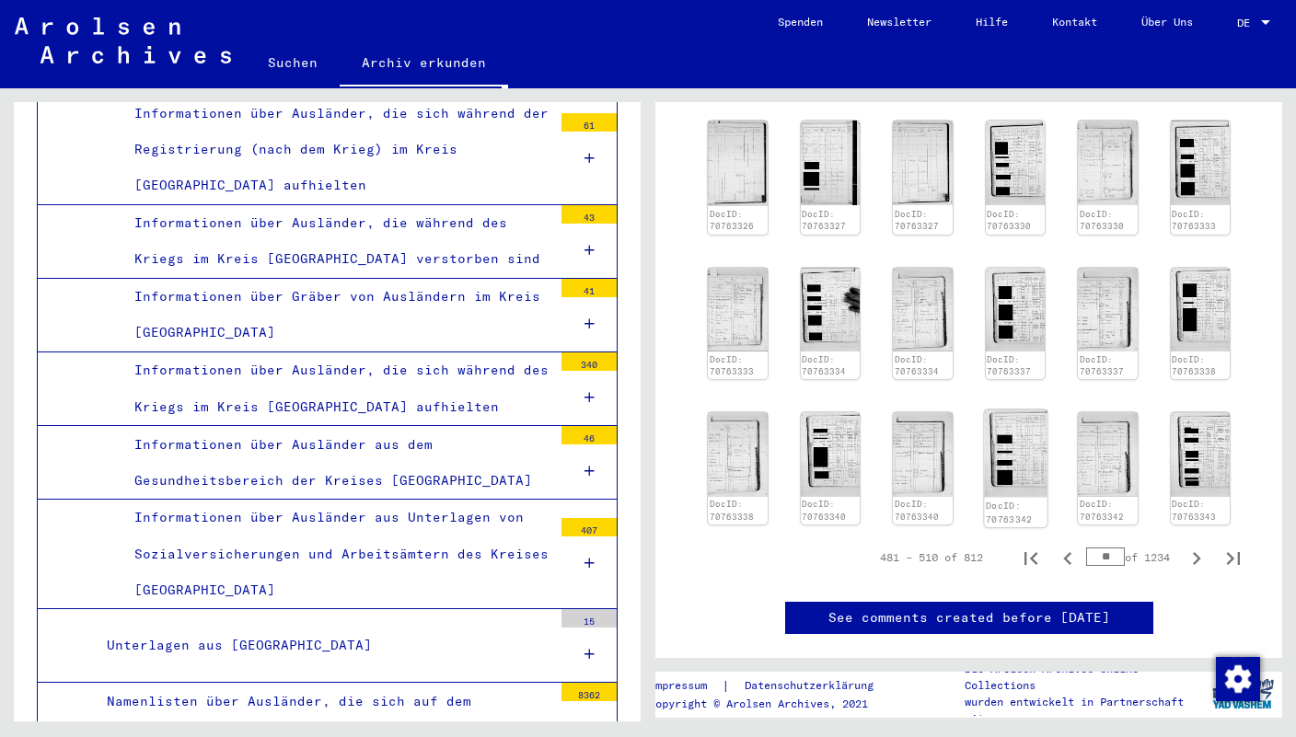
click at [1003, 410] on img at bounding box center [1015, 454] width 63 height 88
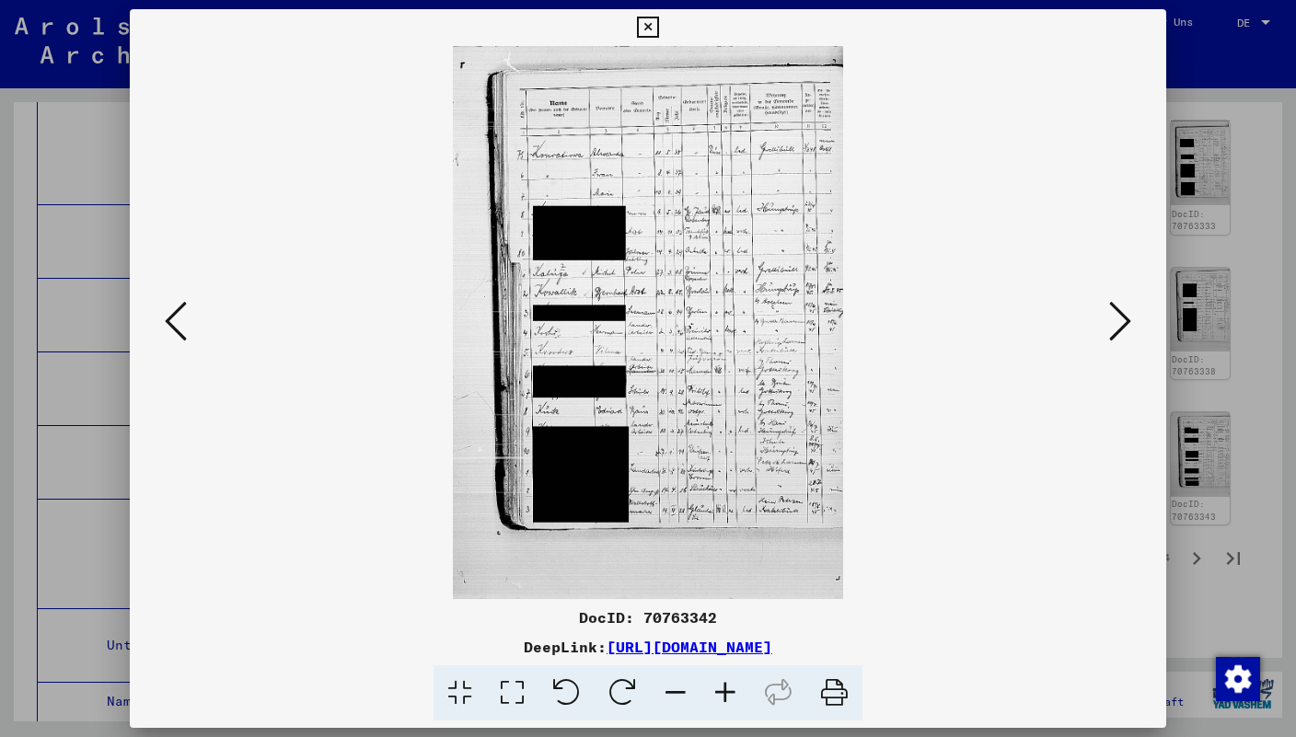
click at [183, 335] on icon at bounding box center [176, 321] width 22 height 44
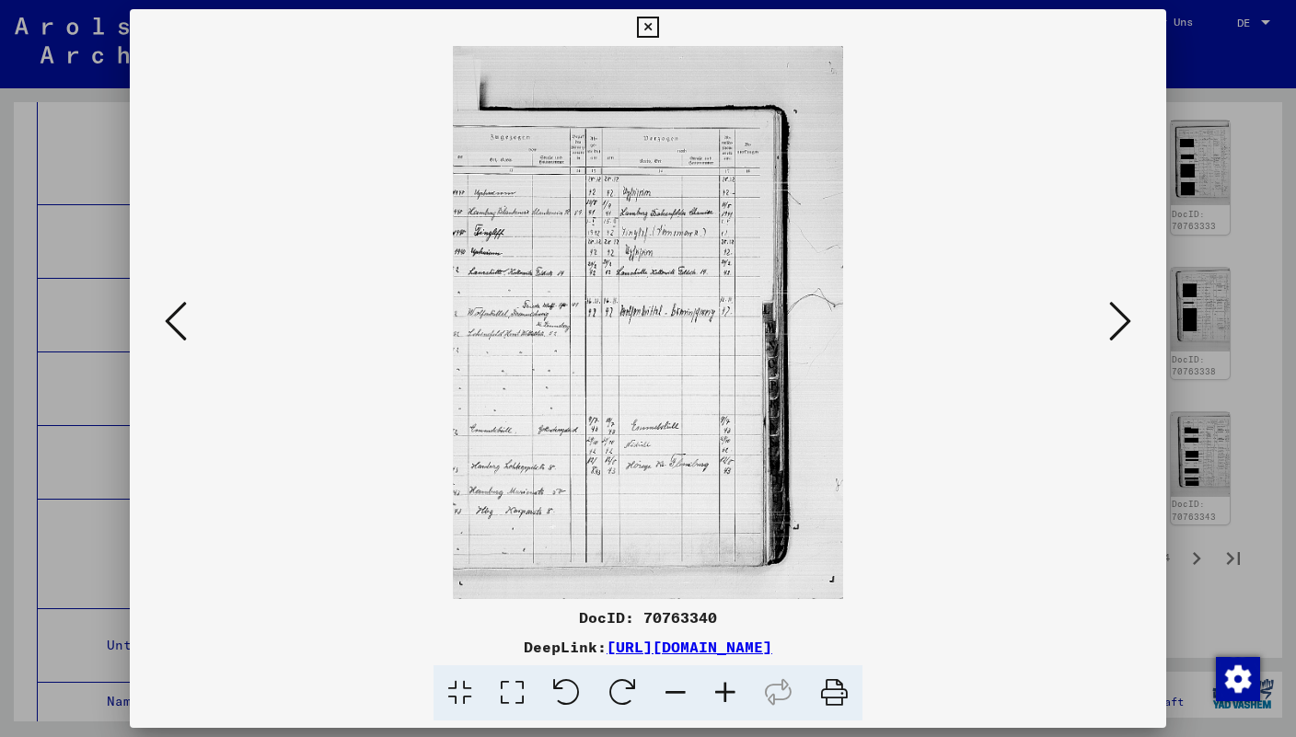
click at [180, 338] on icon at bounding box center [176, 321] width 22 height 44
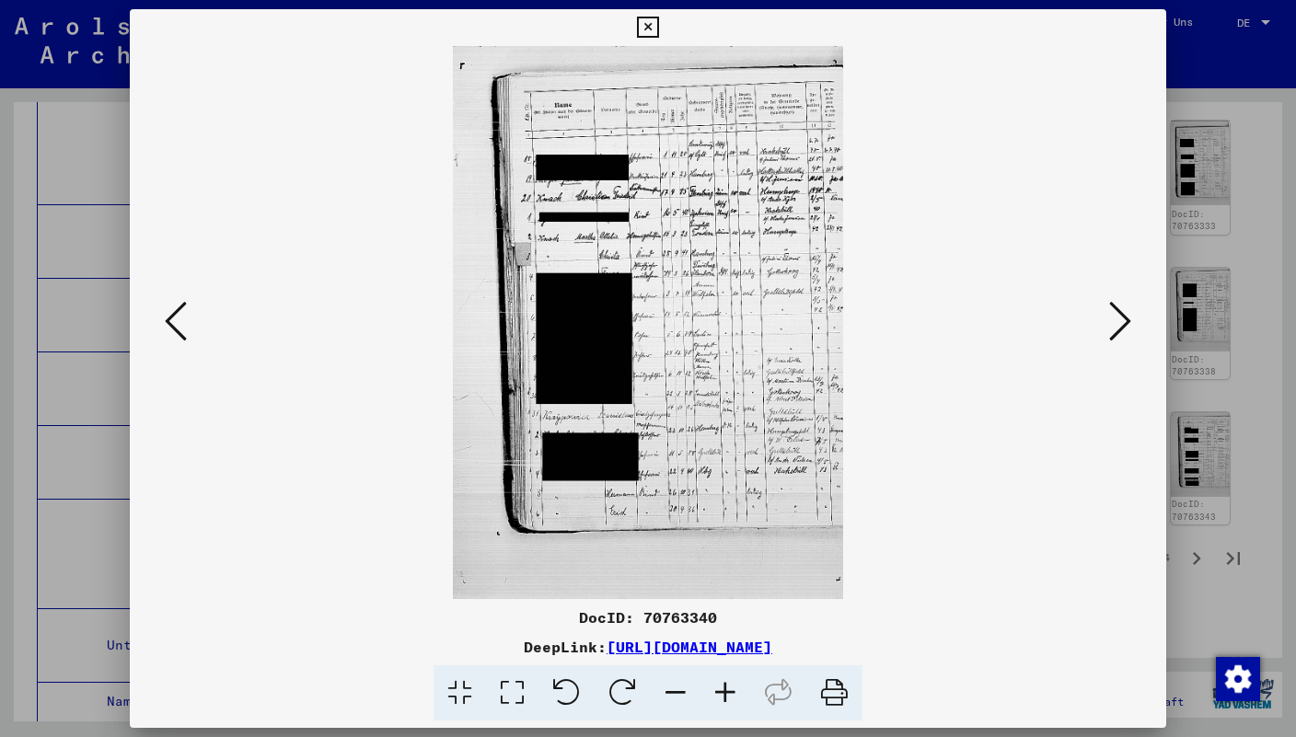
click at [168, 330] on icon at bounding box center [176, 321] width 22 height 44
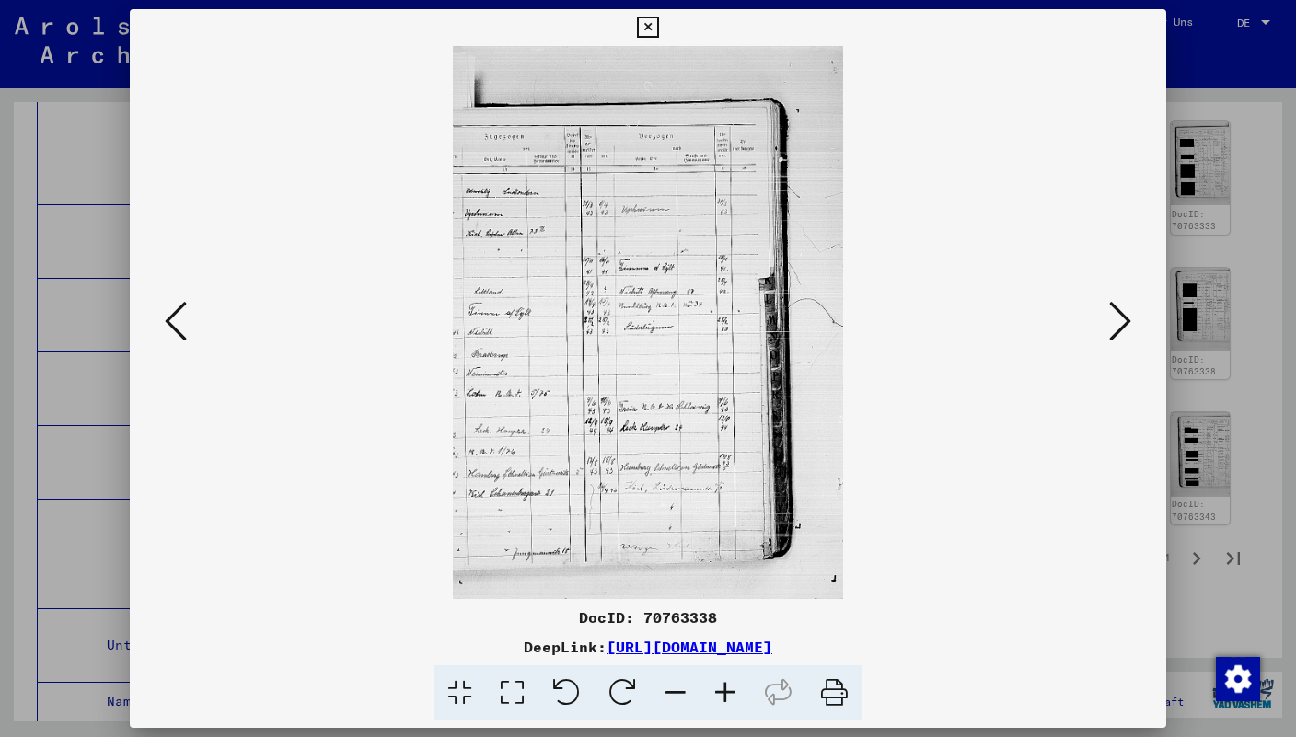
click at [168, 330] on icon at bounding box center [176, 321] width 22 height 44
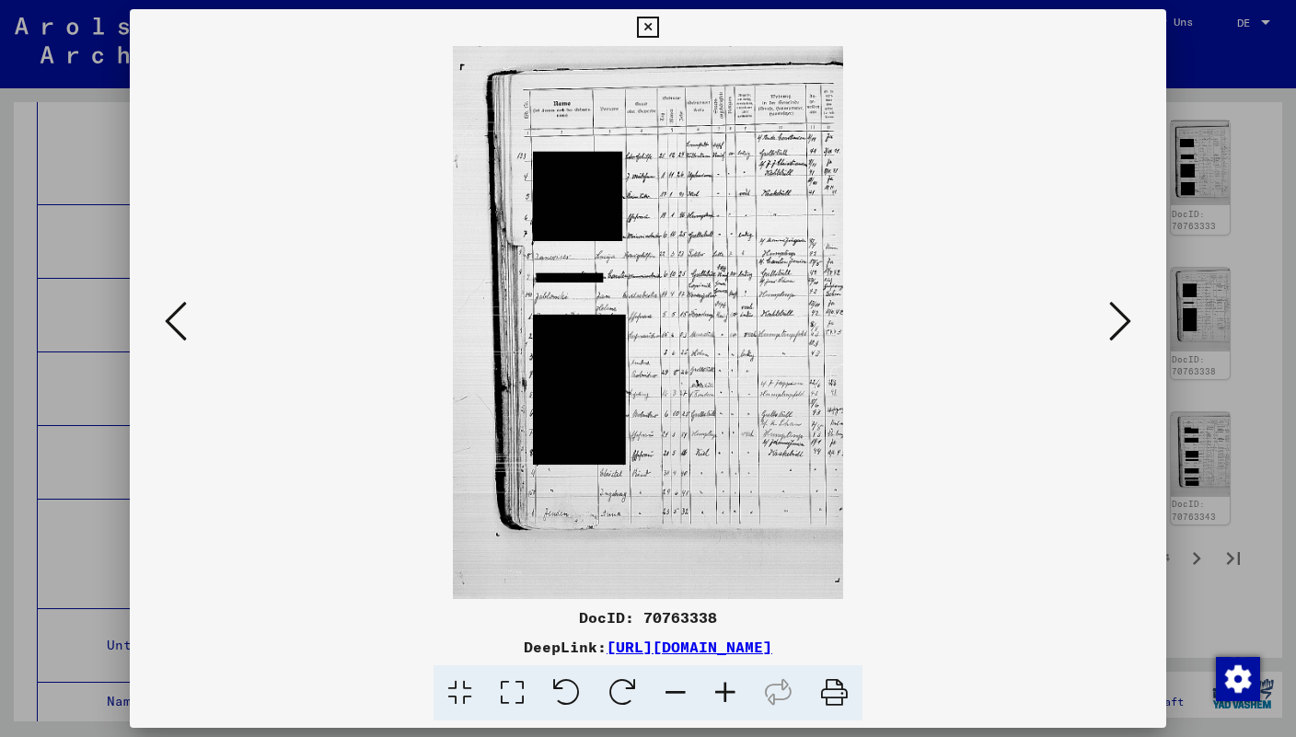
click at [171, 330] on icon at bounding box center [176, 321] width 22 height 44
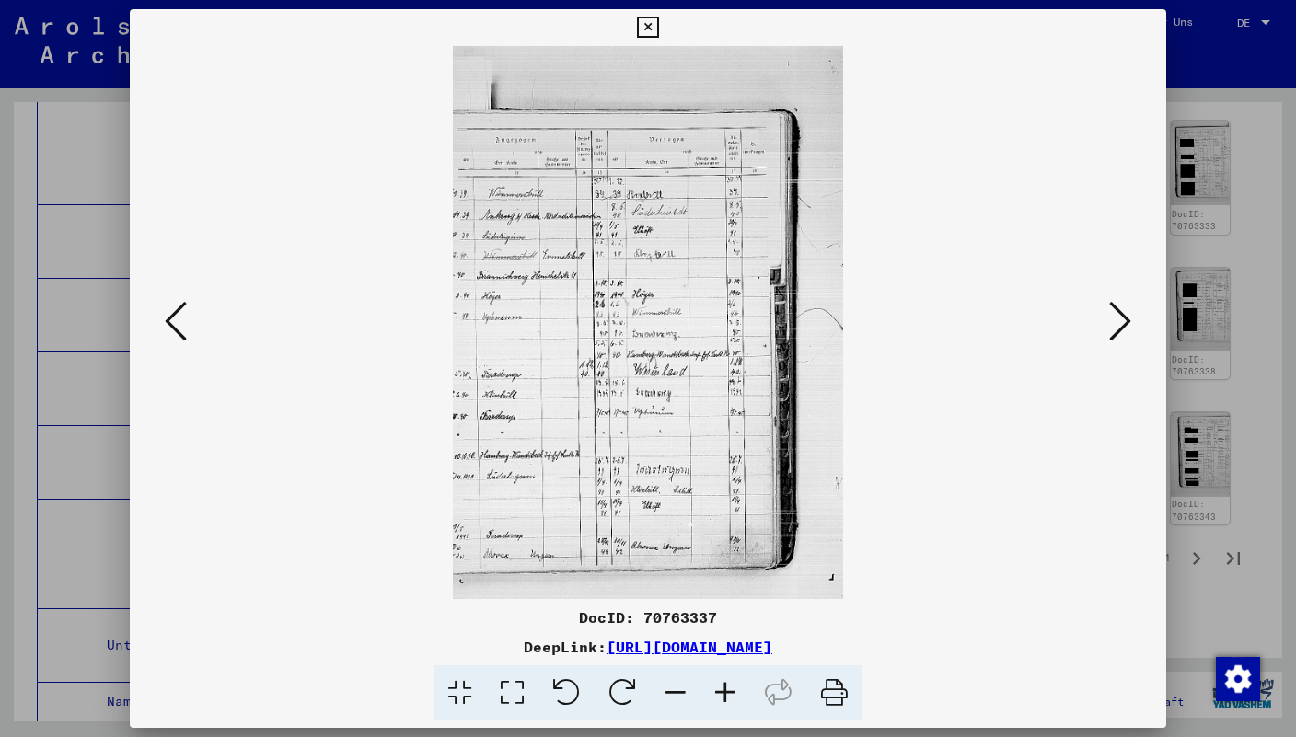
scroll to position [750, 0]
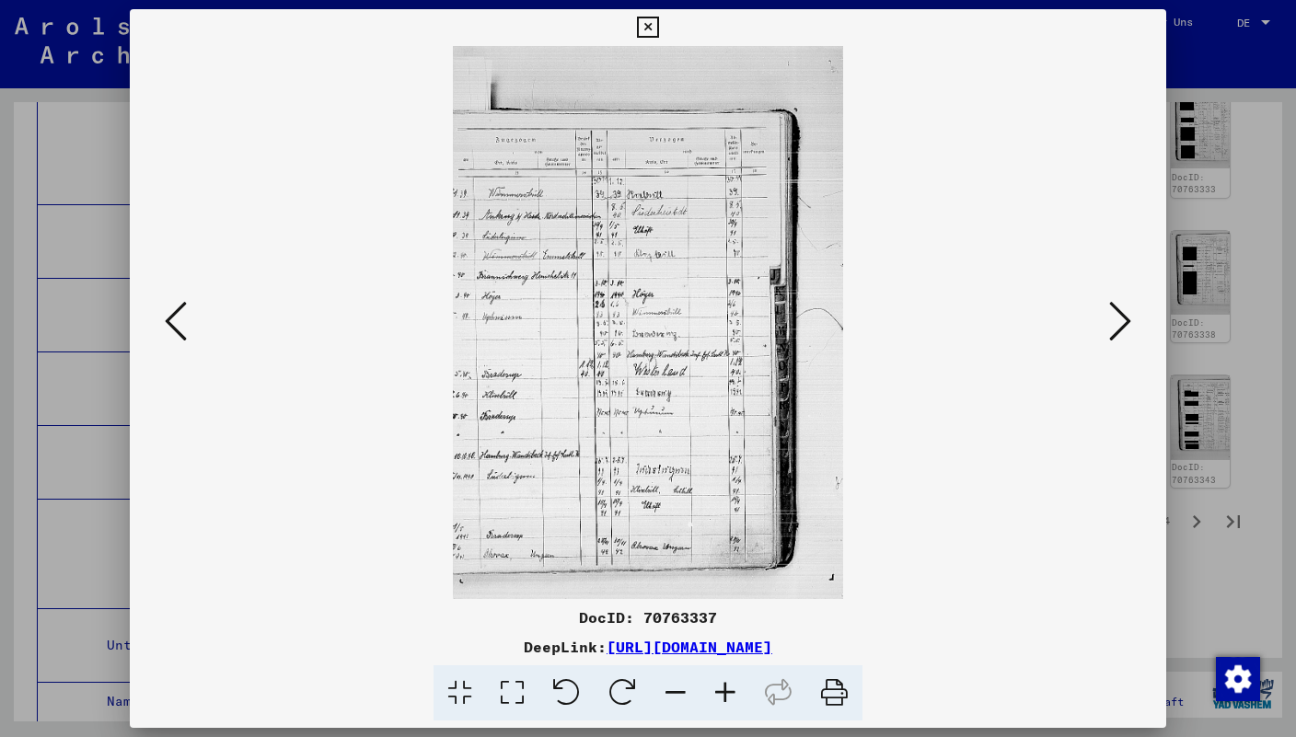
click at [178, 333] on icon at bounding box center [176, 321] width 22 height 44
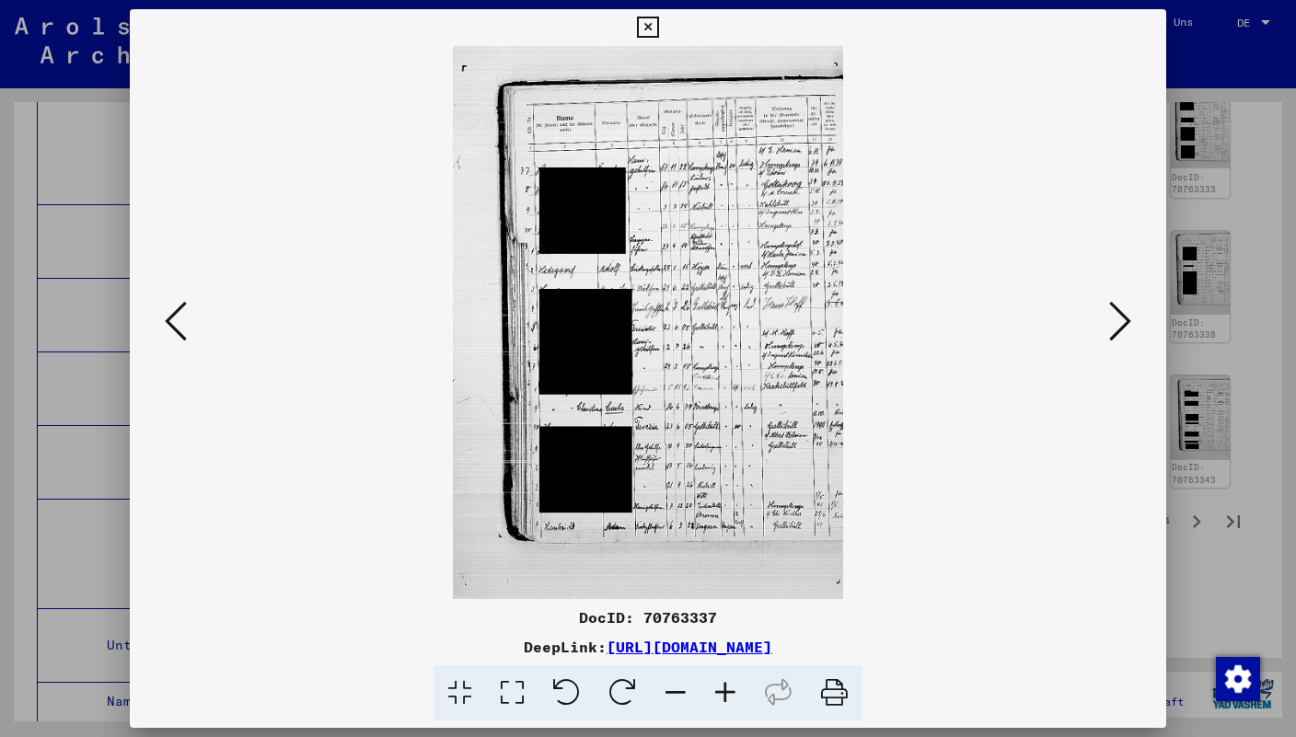
click at [1117, 338] on icon at bounding box center [1120, 321] width 22 height 44
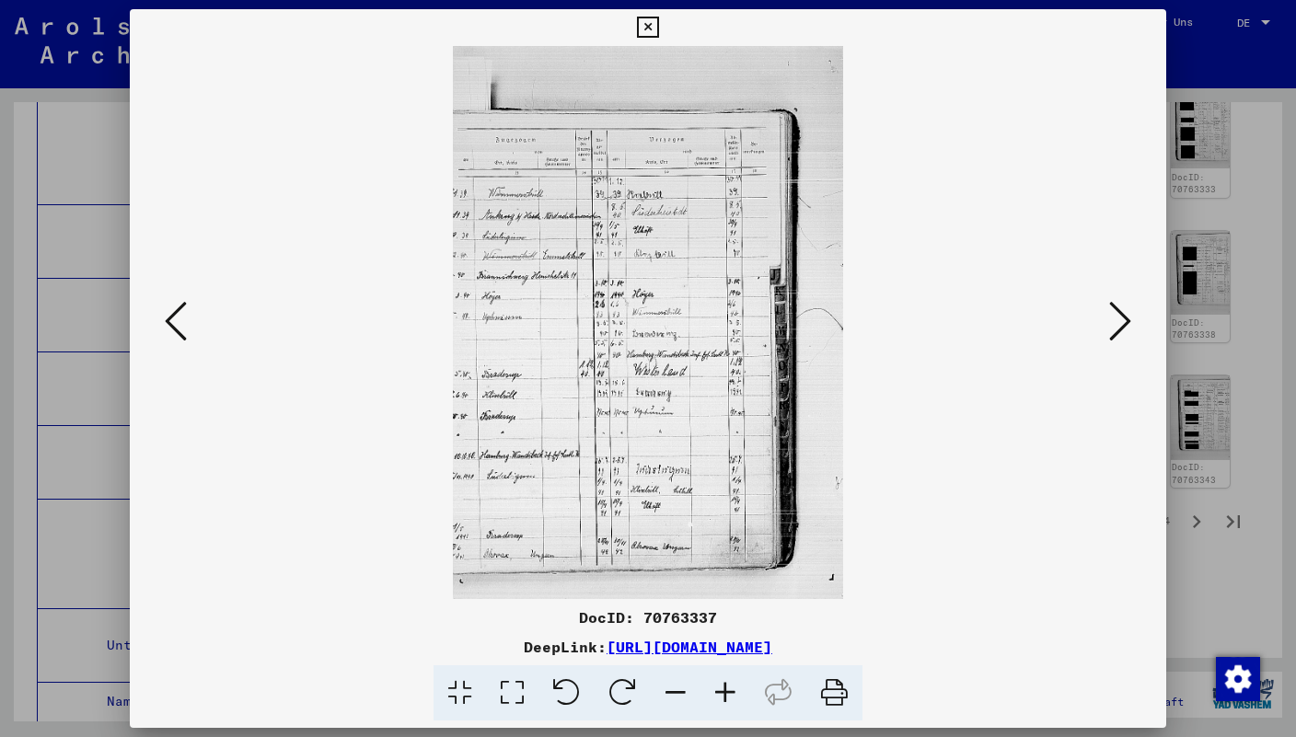
click at [179, 337] on icon at bounding box center [176, 321] width 22 height 44
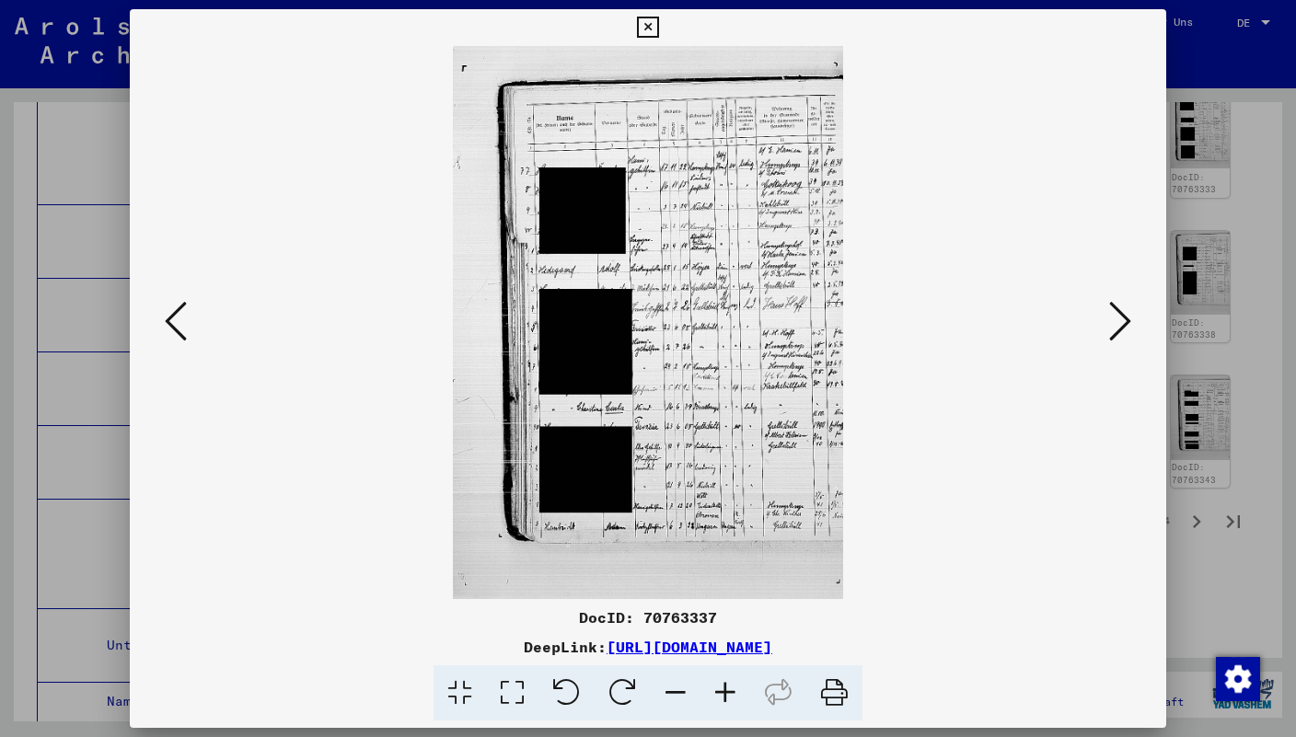
click at [664, 17] on button at bounding box center [648, 27] width 32 height 37
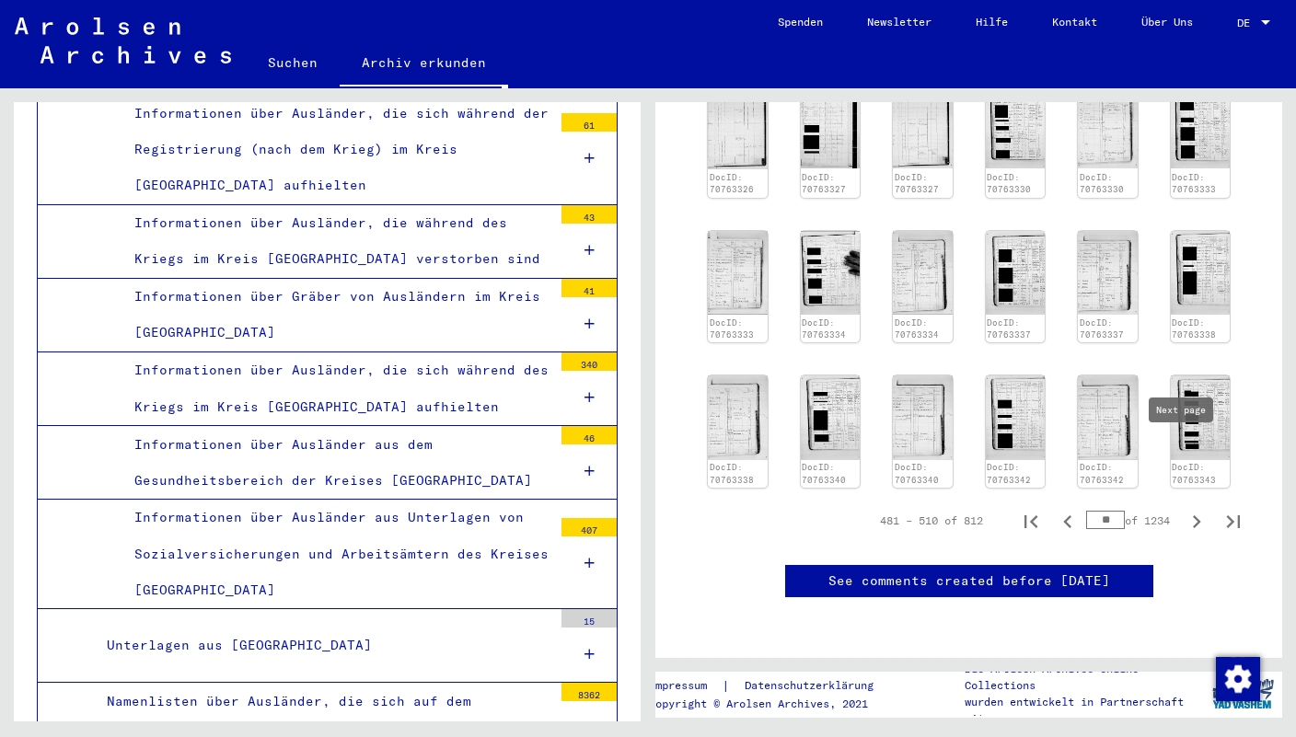
click at [1184, 509] on icon "Next page" at bounding box center [1197, 522] width 26 height 26
type input "**"
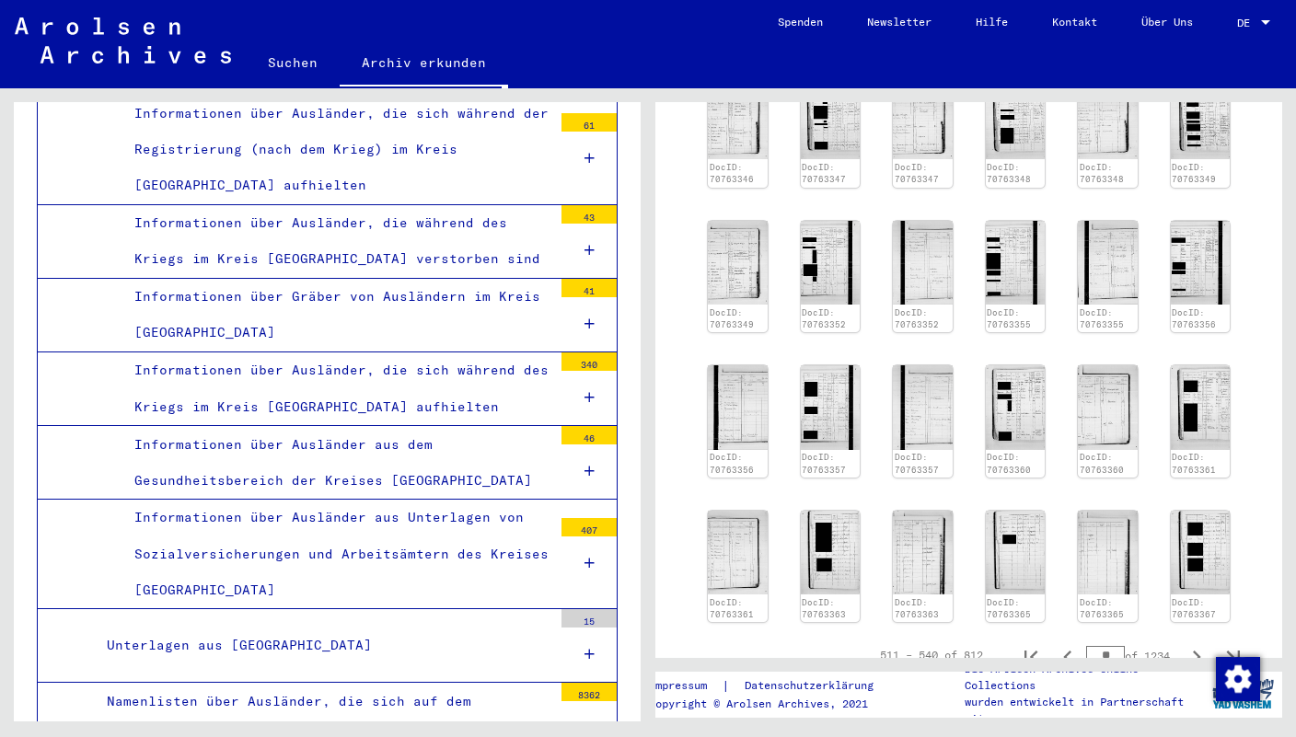
scroll to position [593, 0]
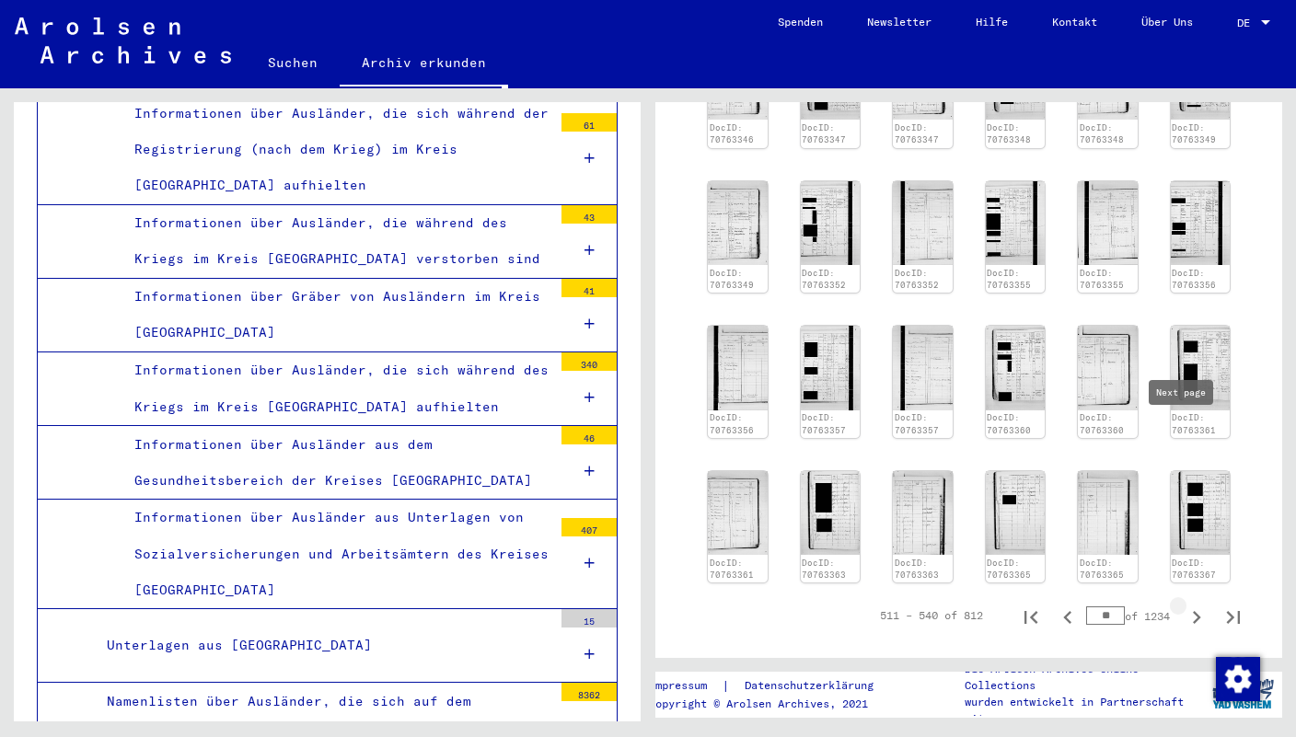
click at [1193, 611] on icon "Next page" at bounding box center [1197, 617] width 8 height 13
type input "**"
click at [1193, 611] on icon "Next page" at bounding box center [1197, 617] width 8 height 13
type input "**"
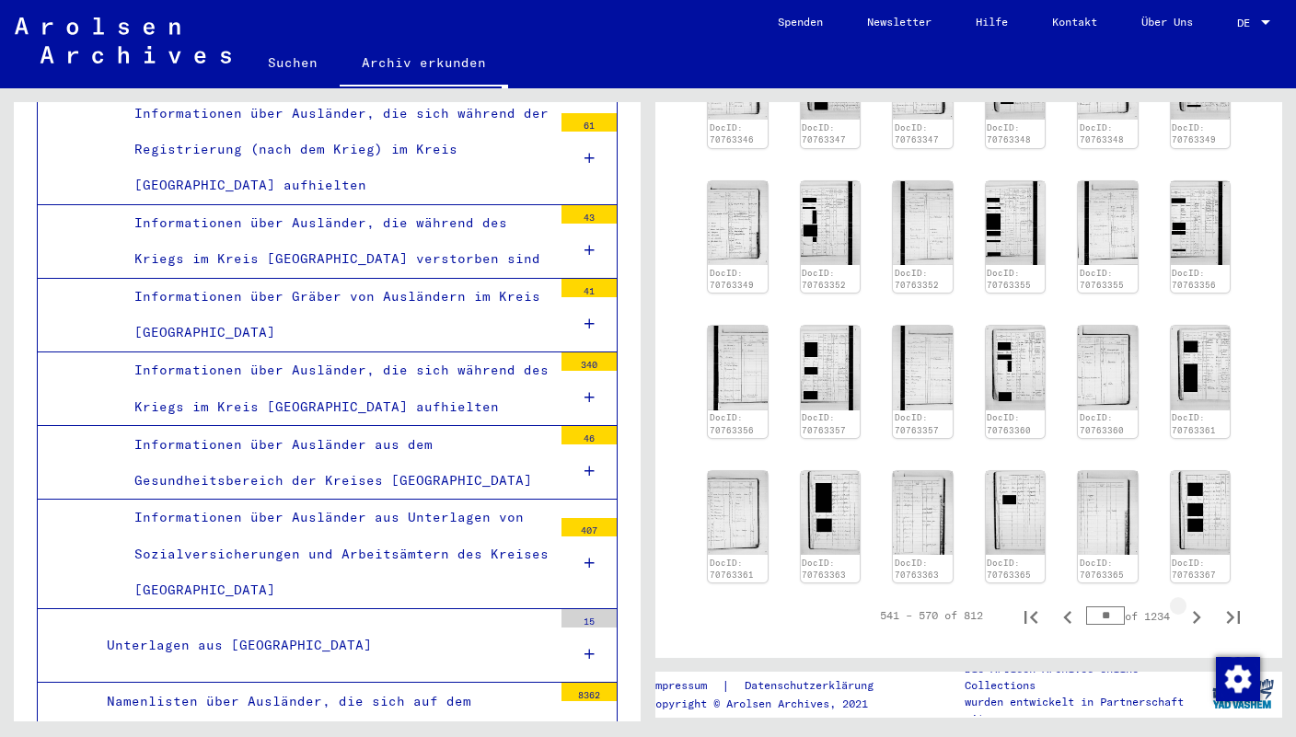
type input "**"
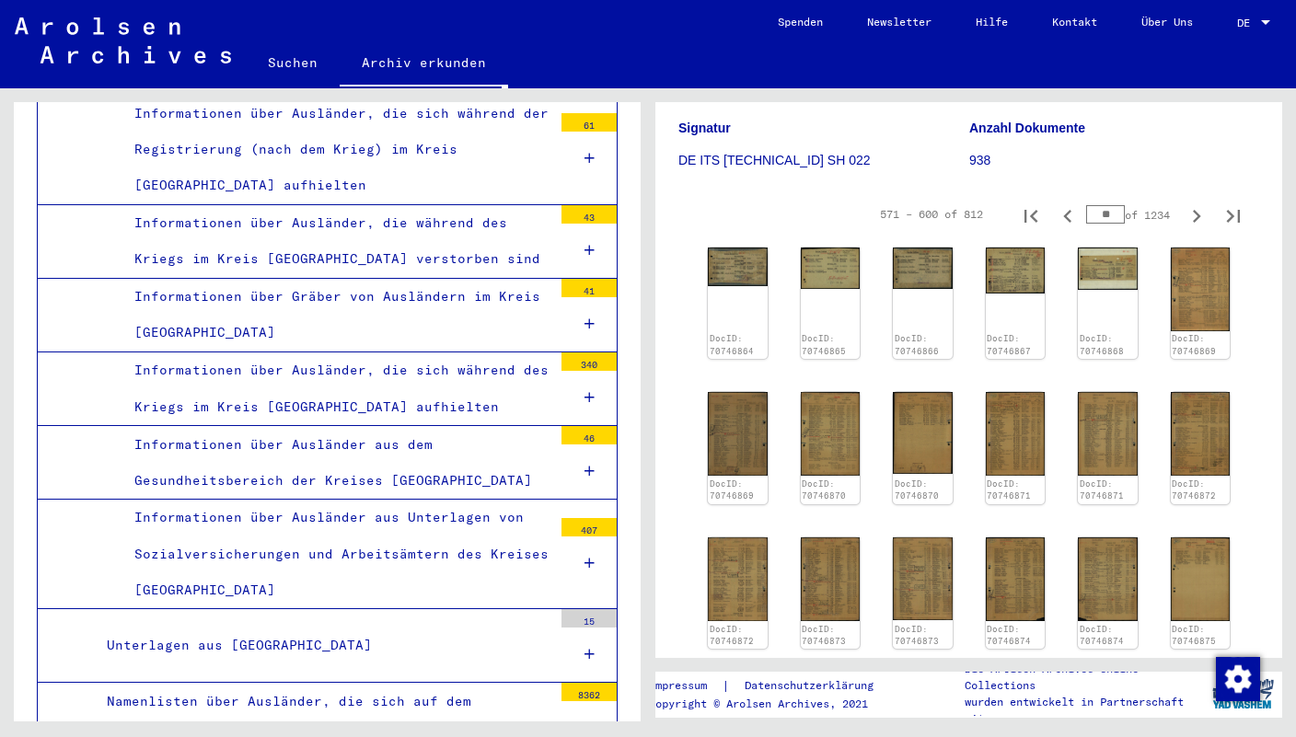
scroll to position [237, 0]
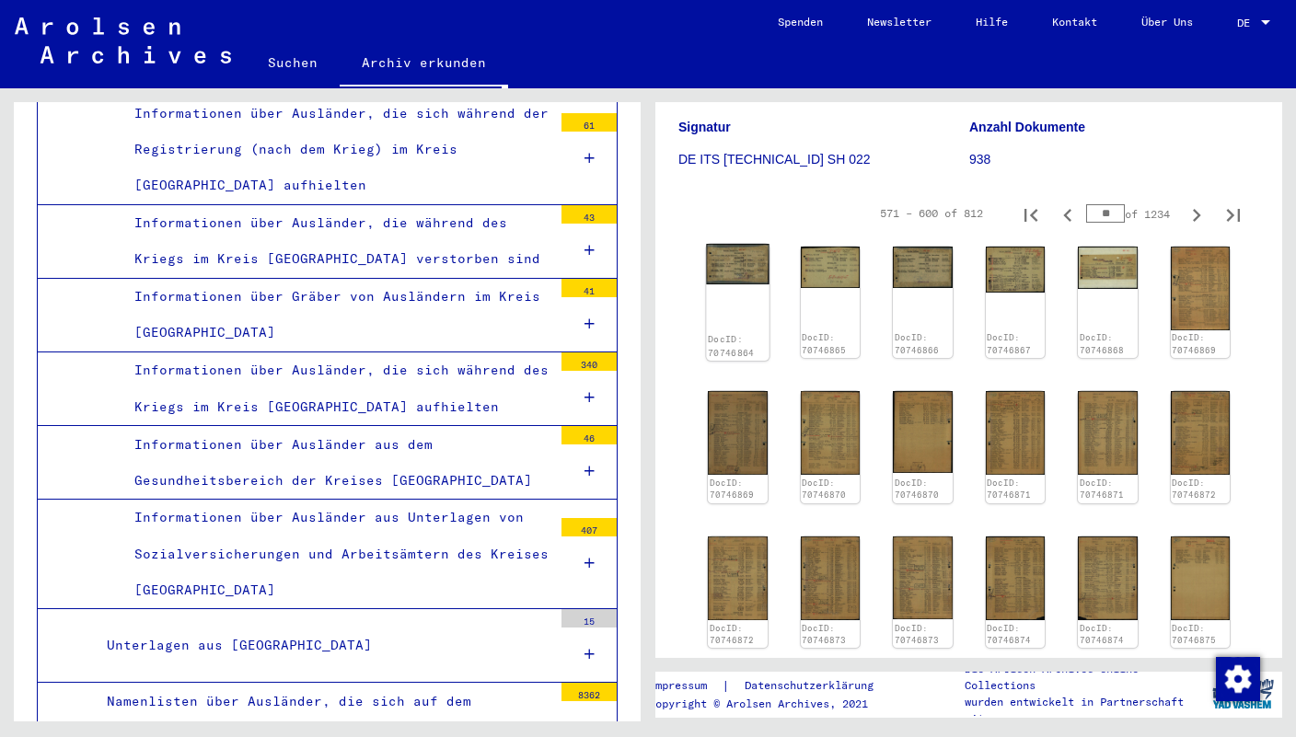
click at [718, 271] on img at bounding box center [737, 264] width 63 height 41
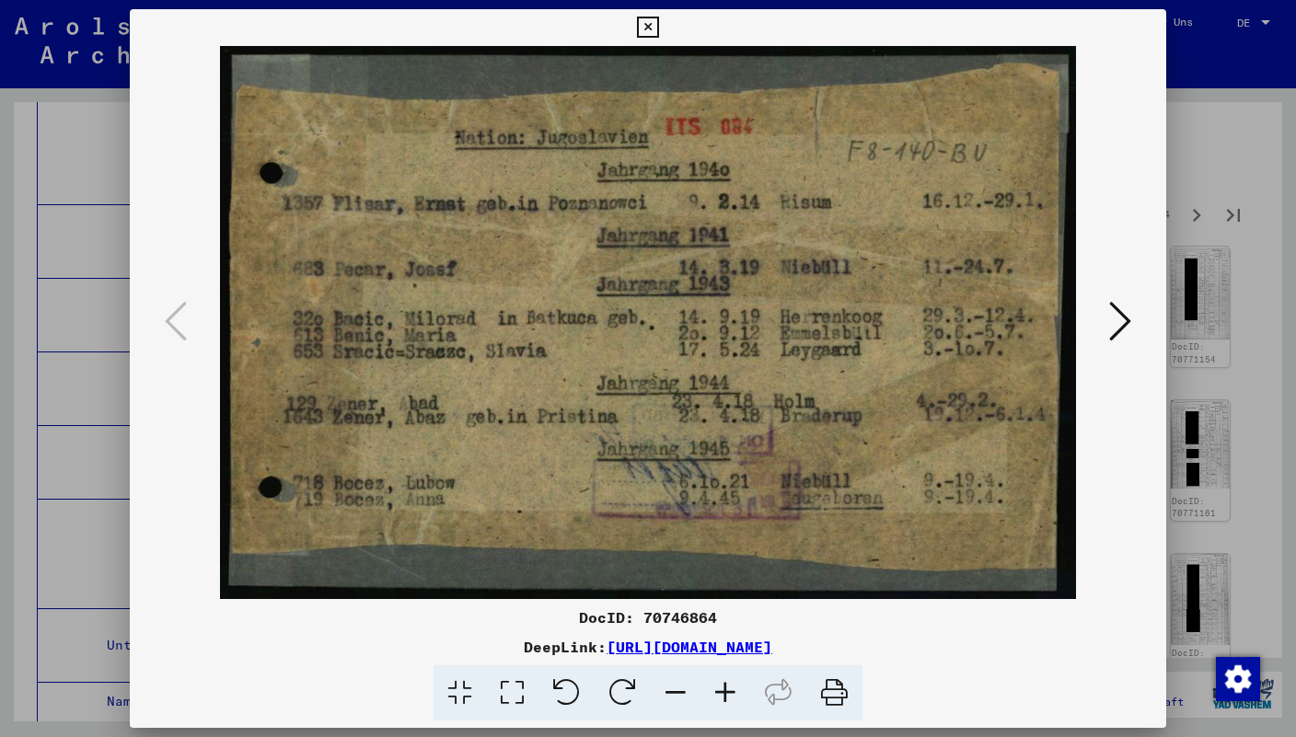
click at [1131, 325] on icon at bounding box center [1120, 321] width 22 height 44
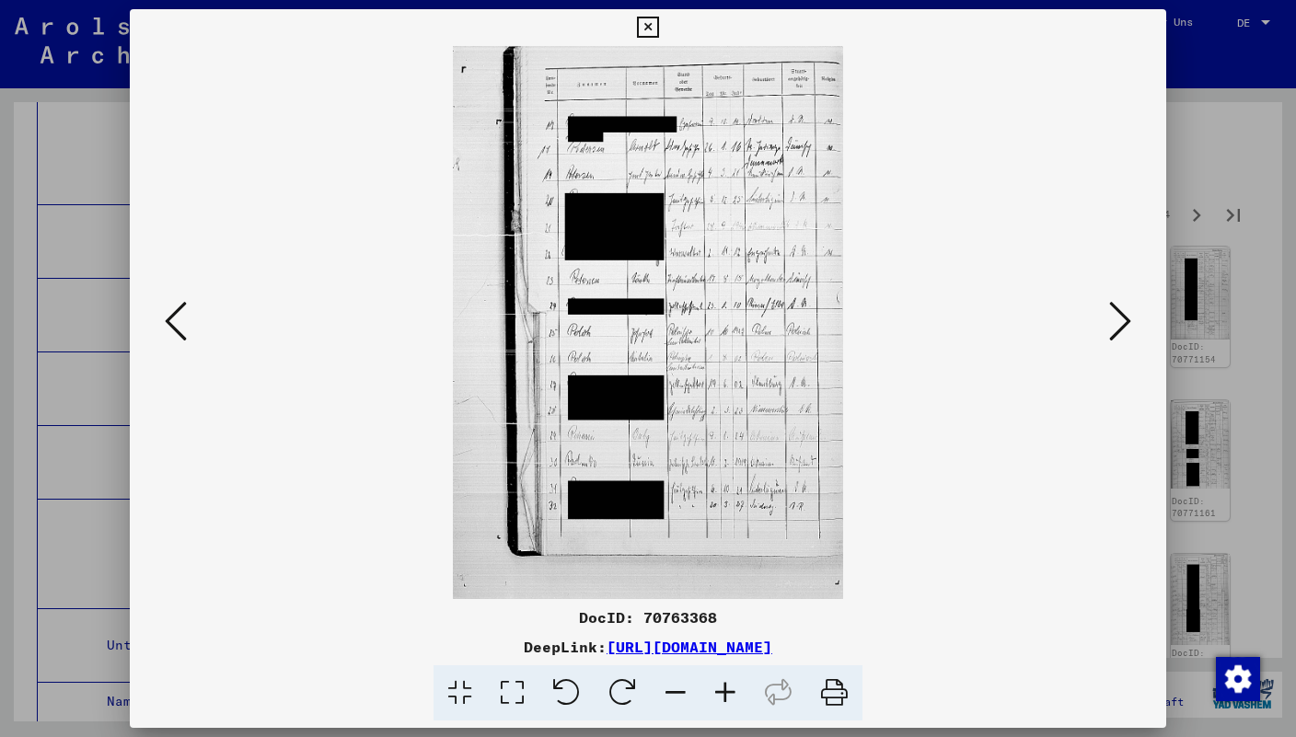
click at [1131, 325] on icon at bounding box center [1120, 321] width 22 height 44
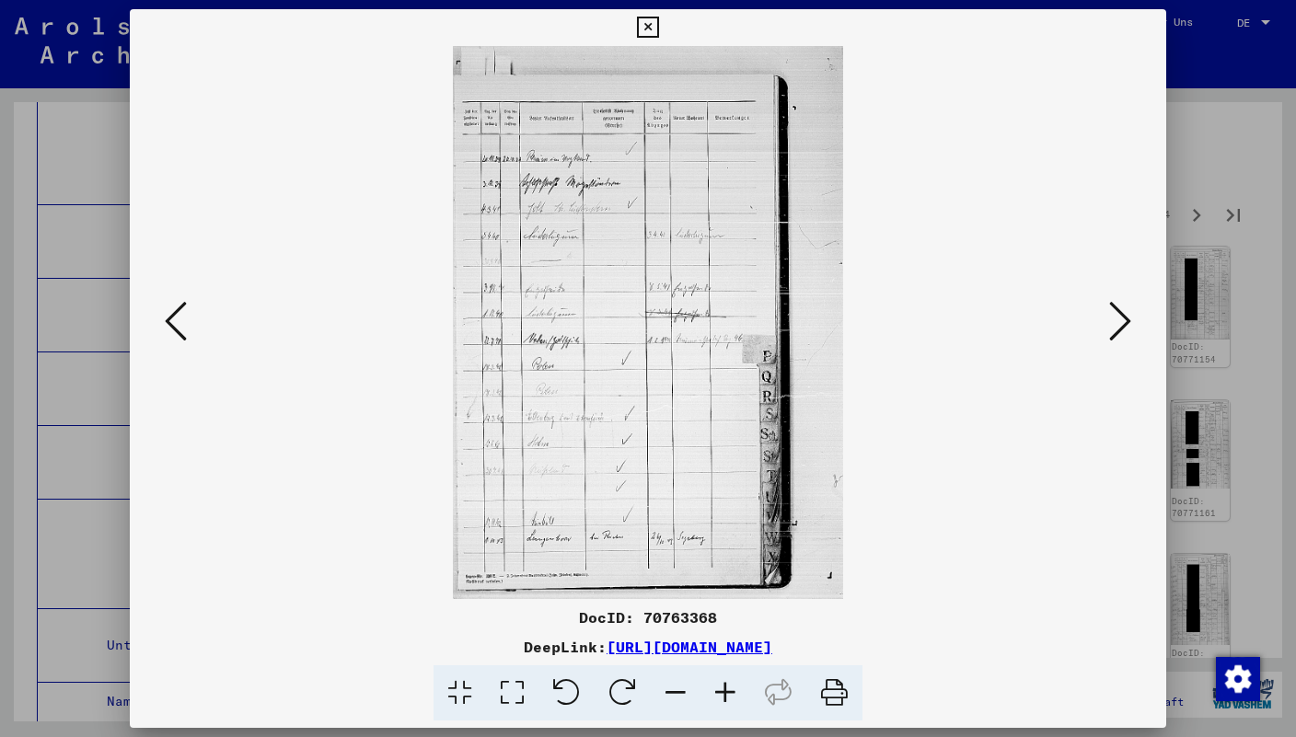
click at [658, 25] on icon at bounding box center [647, 28] width 21 height 22
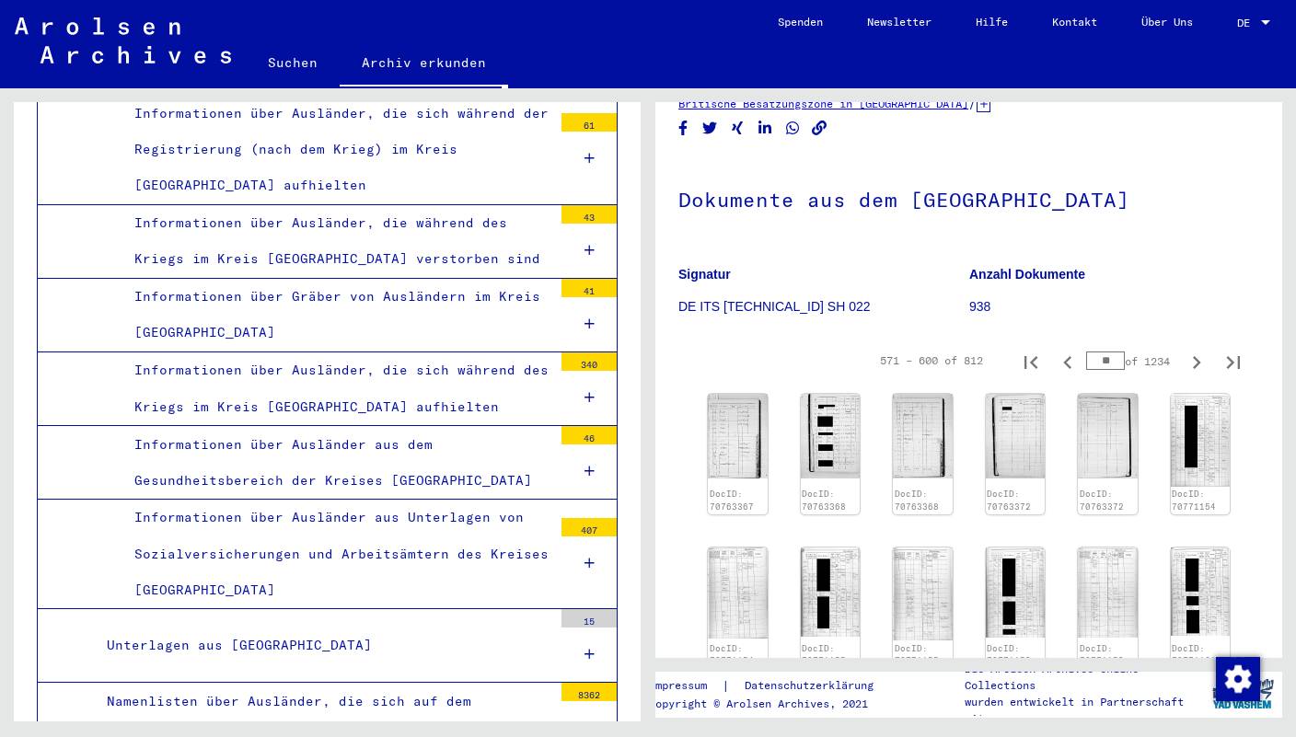
scroll to position [105, 0]
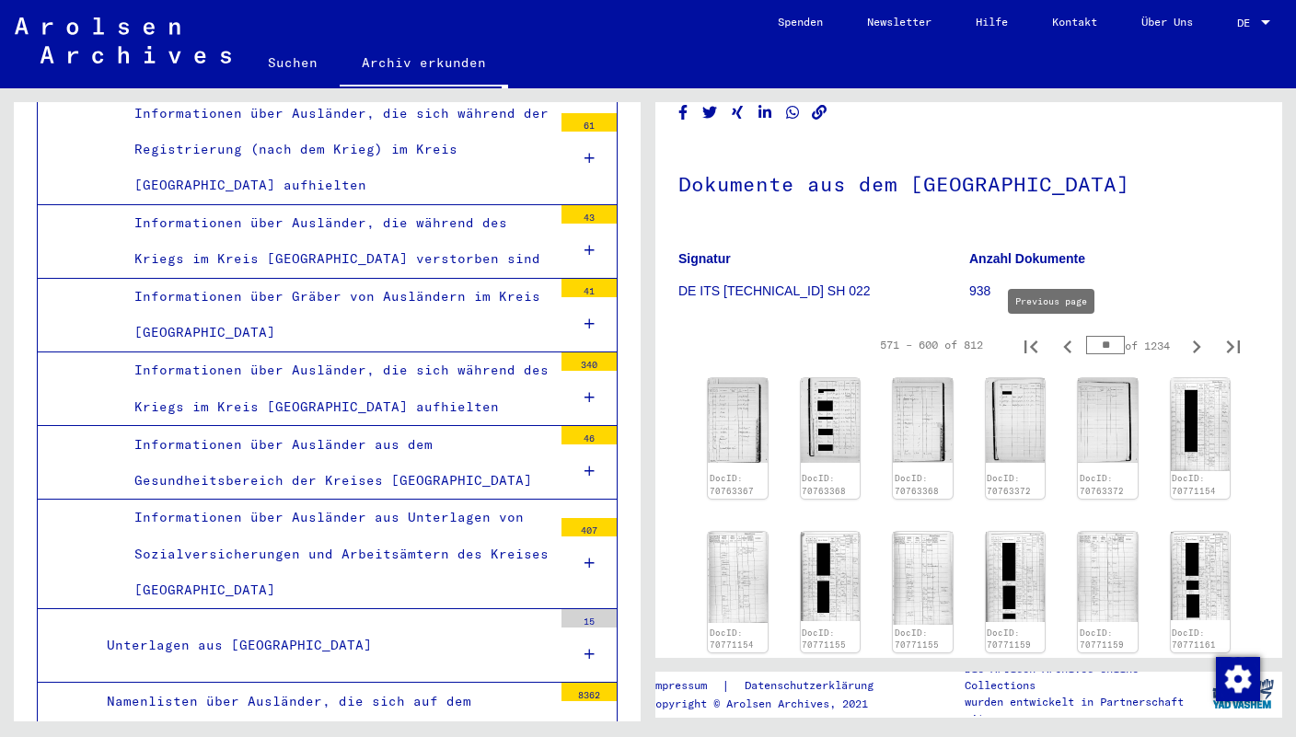
click at [1056, 350] on icon "Previous page" at bounding box center [1068, 347] width 26 height 26
type input "**"
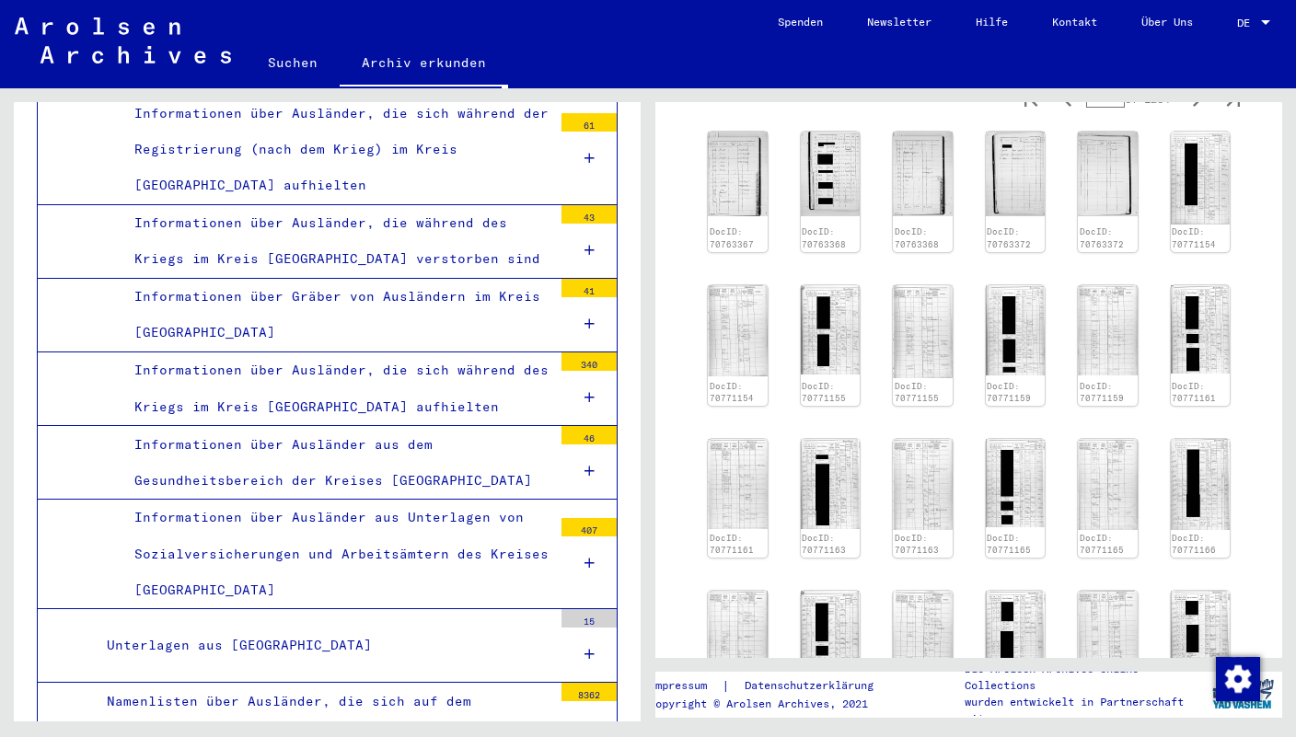
scroll to position [226, 0]
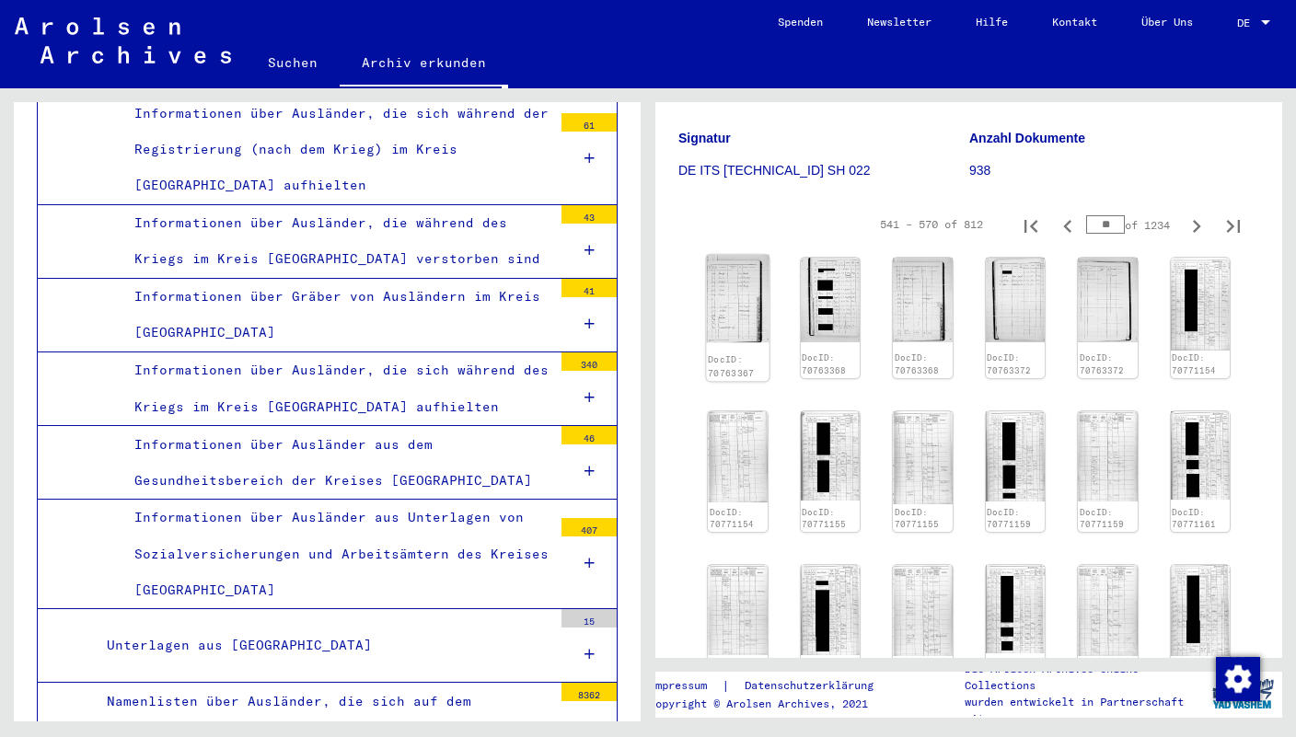
click at [735, 354] on link "DocID: 70763367" at bounding box center [731, 366] width 46 height 24
